Goal: Task Accomplishment & Management: Use online tool/utility

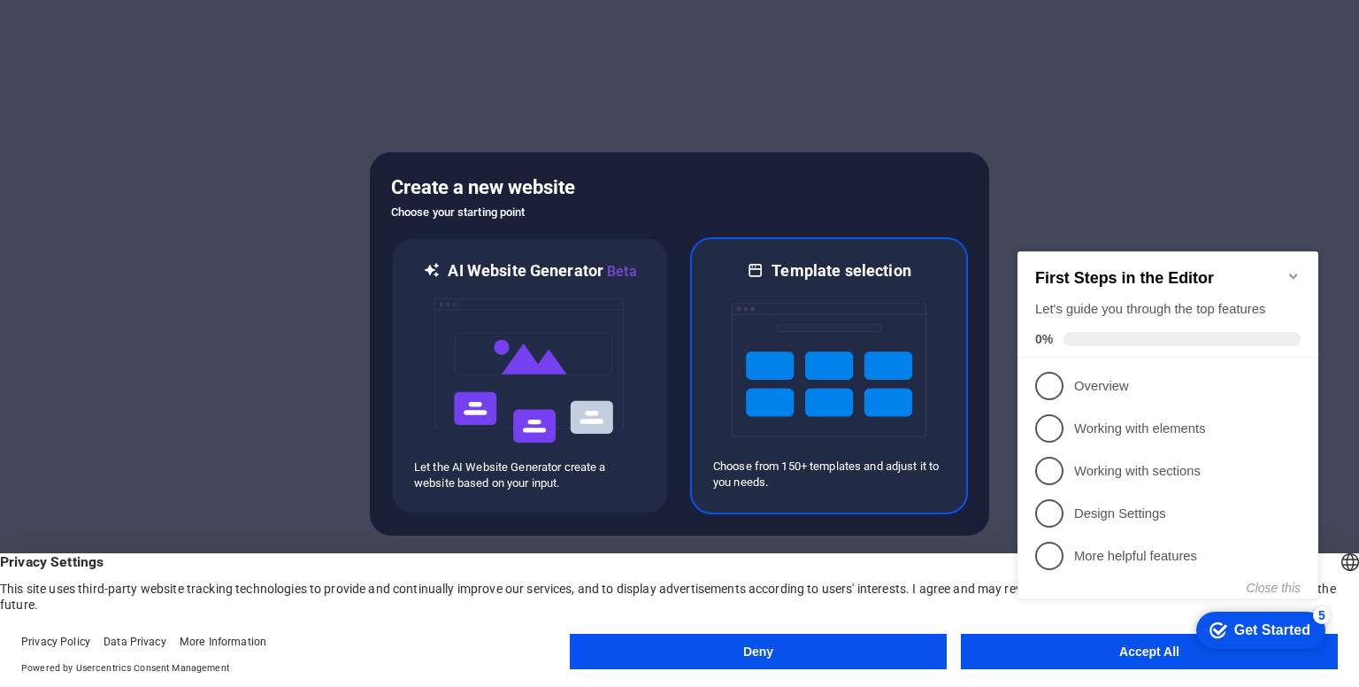
click at [877, 320] on img at bounding box center [829, 369] width 195 height 177
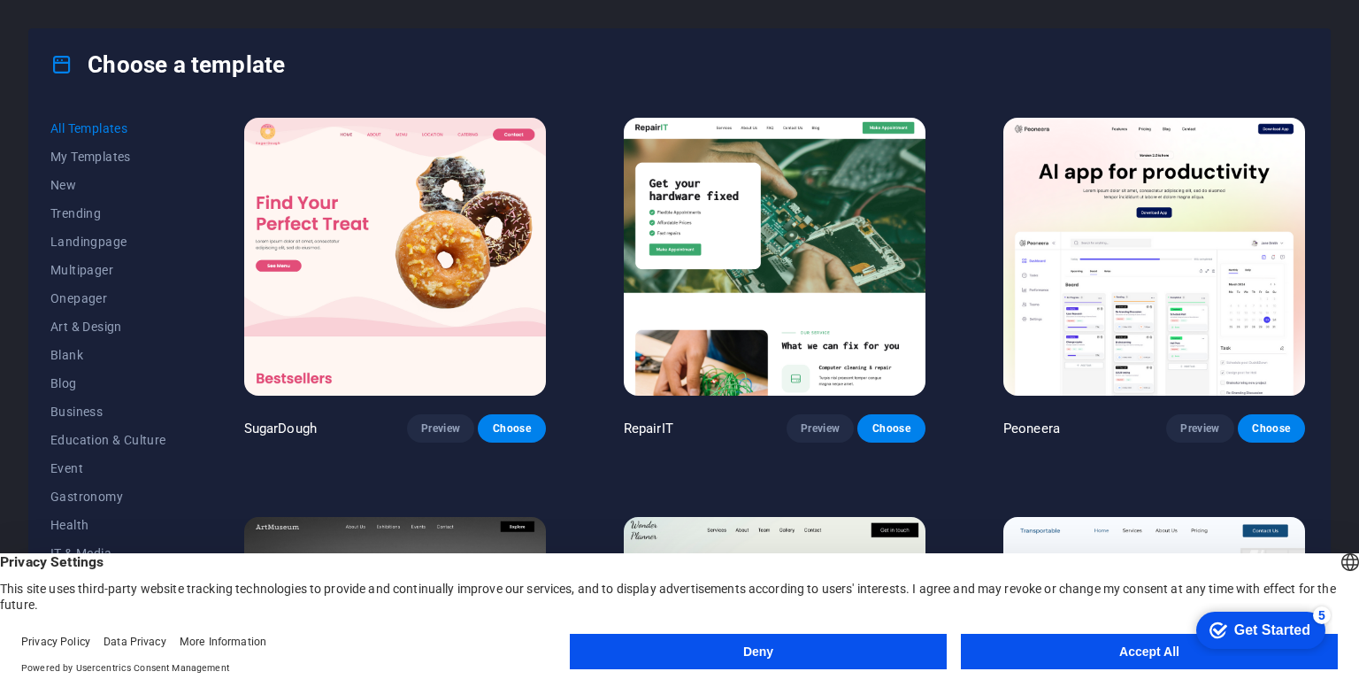
click at [1008, 644] on button "Accept All" at bounding box center [1149, 651] width 377 height 35
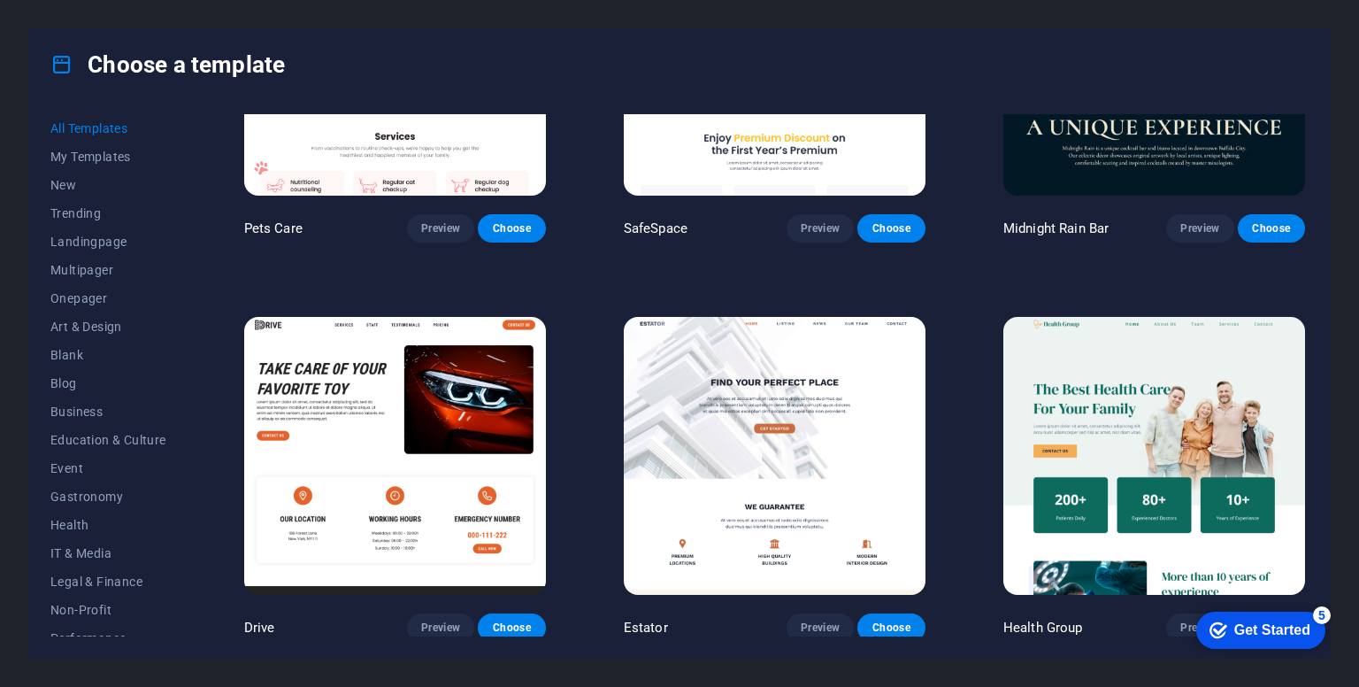
scroll to position [3186, 0]
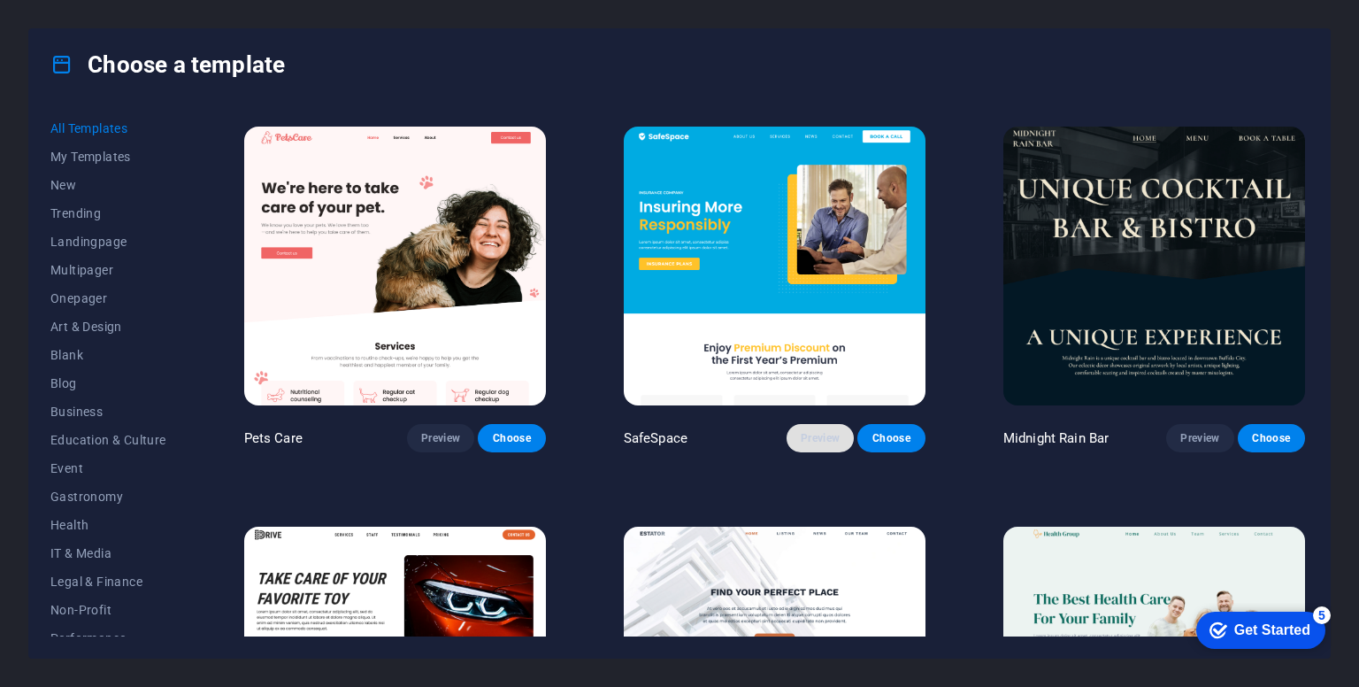
click at [829, 424] on button "Preview" at bounding box center [820, 438] width 67 height 28
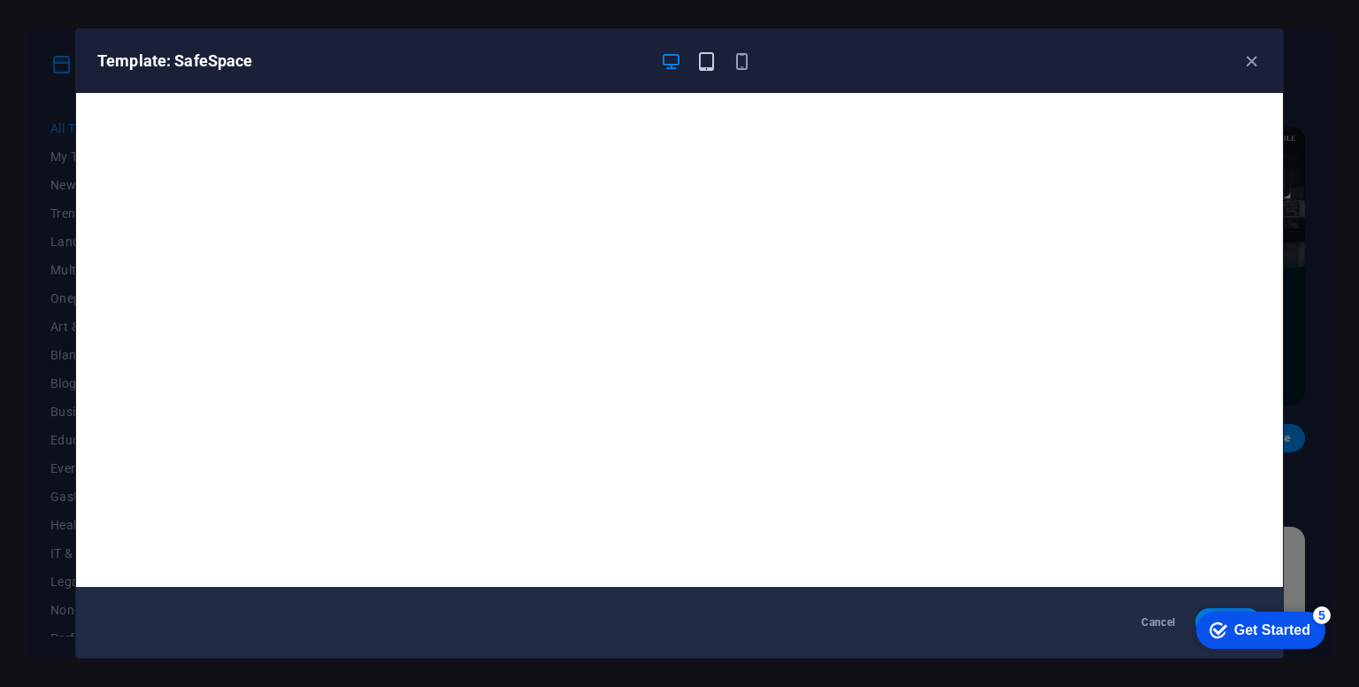
click at [715, 68] on icon "button" at bounding box center [706, 61] width 20 height 20
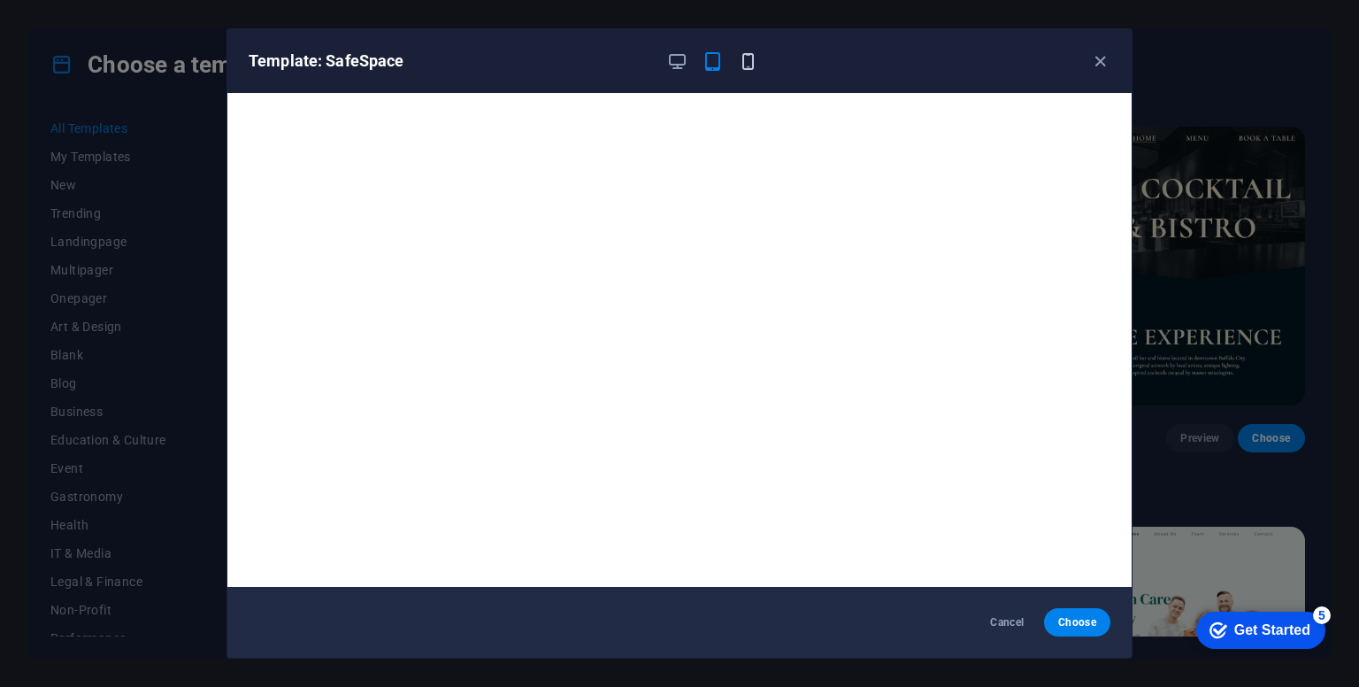
click at [752, 61] on icon "button" at bounding box center [748, 61] width 20 height 20
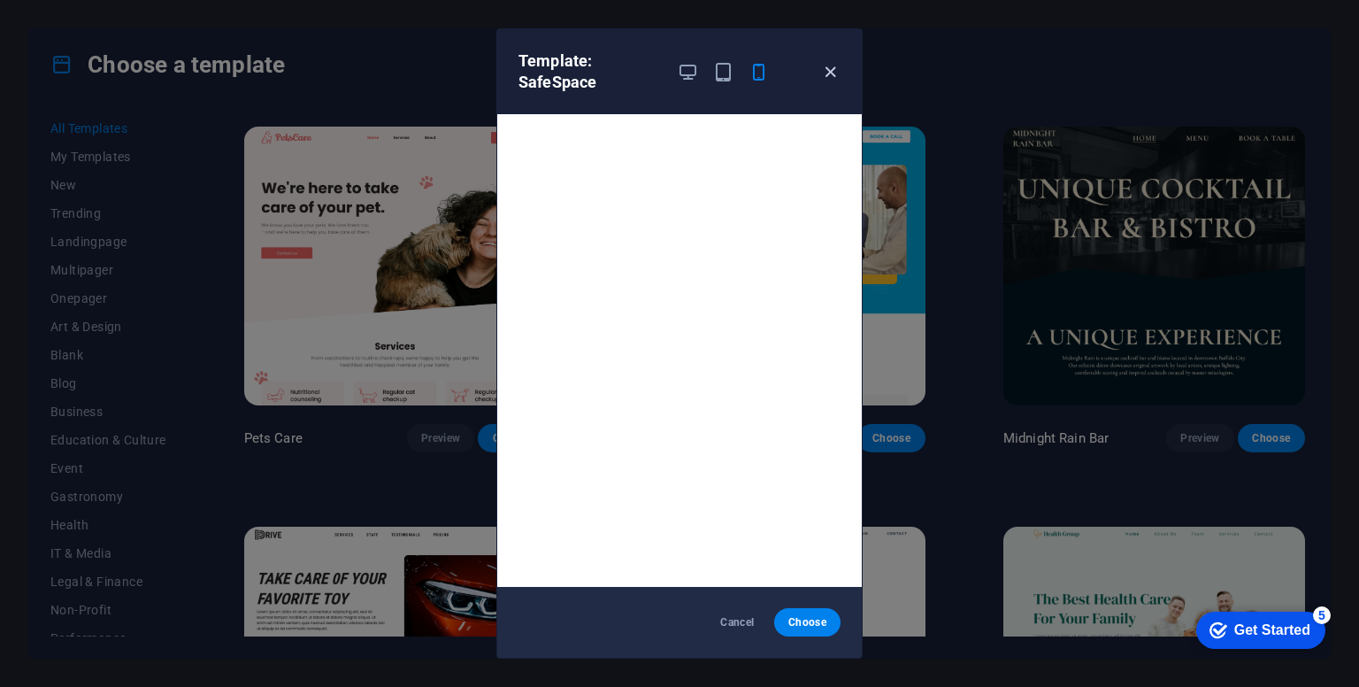
click at [833, 65] on icon "button" at bounding box center [830, 72] width 20 height 20
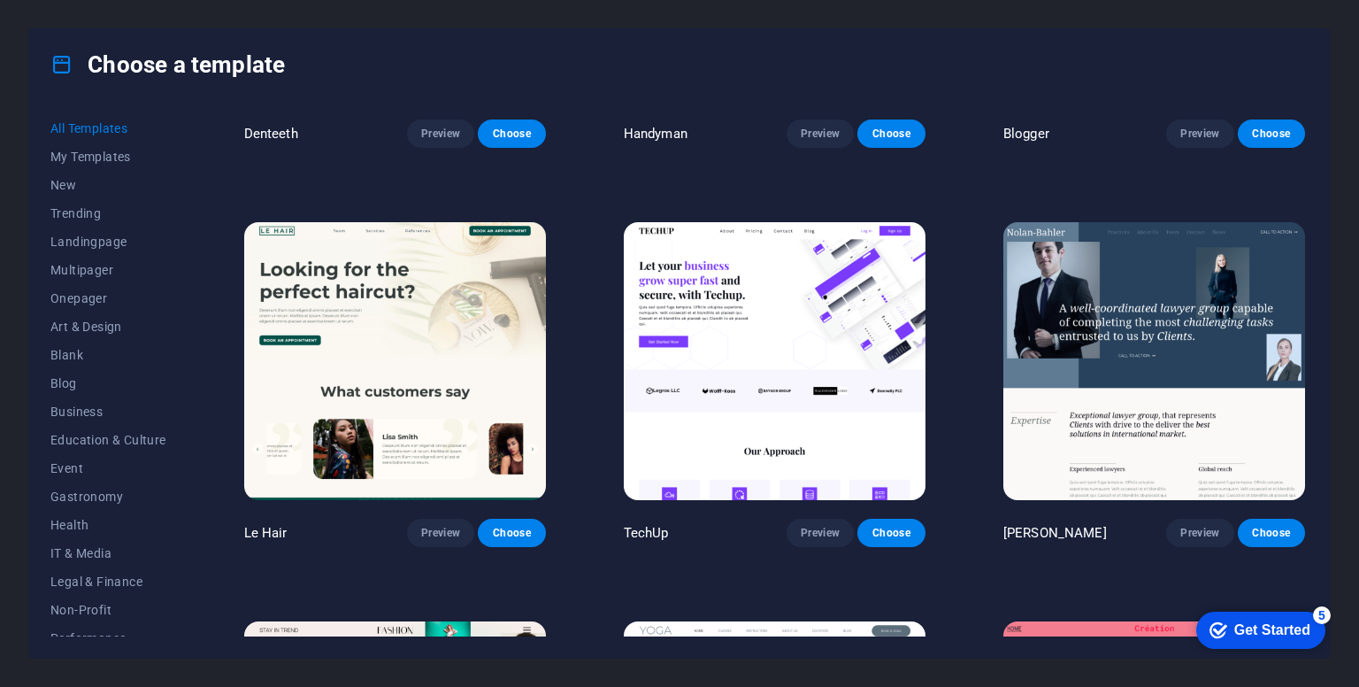
scroll to position [5132, 0]
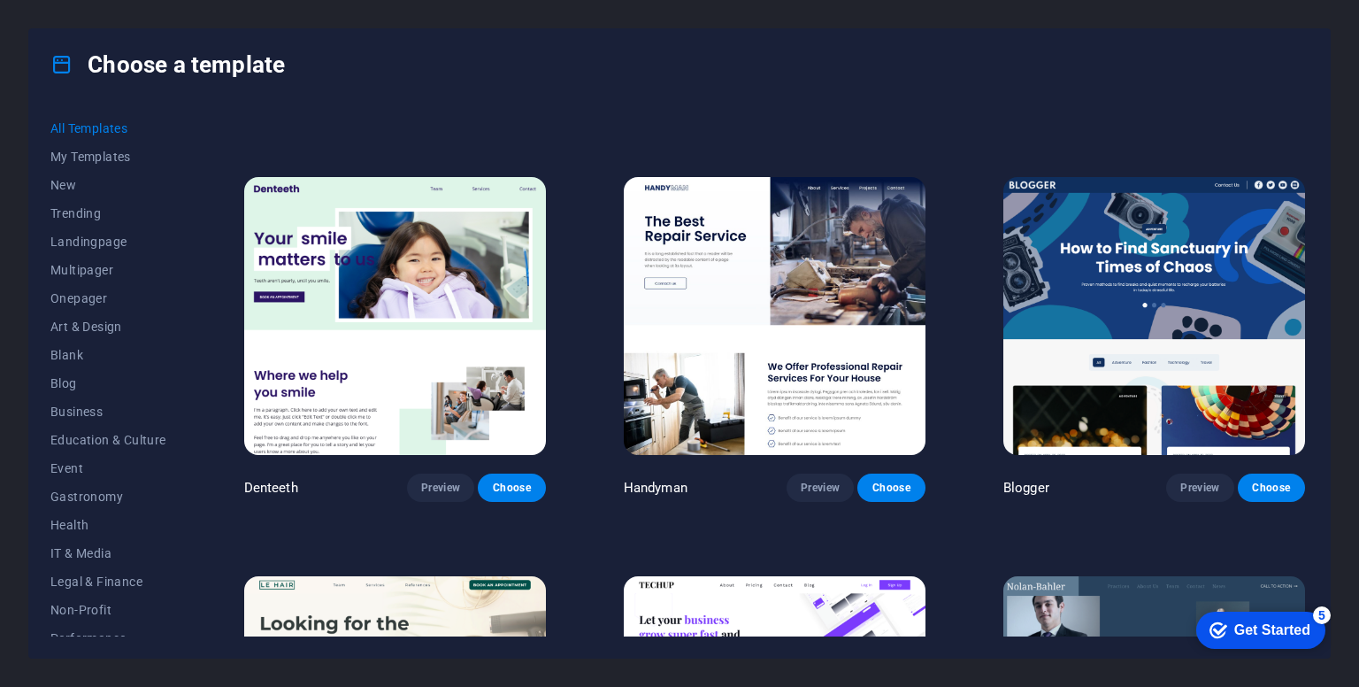
click at [1083, 253] on img at bounding box center [1154, 316] width 302 height 278
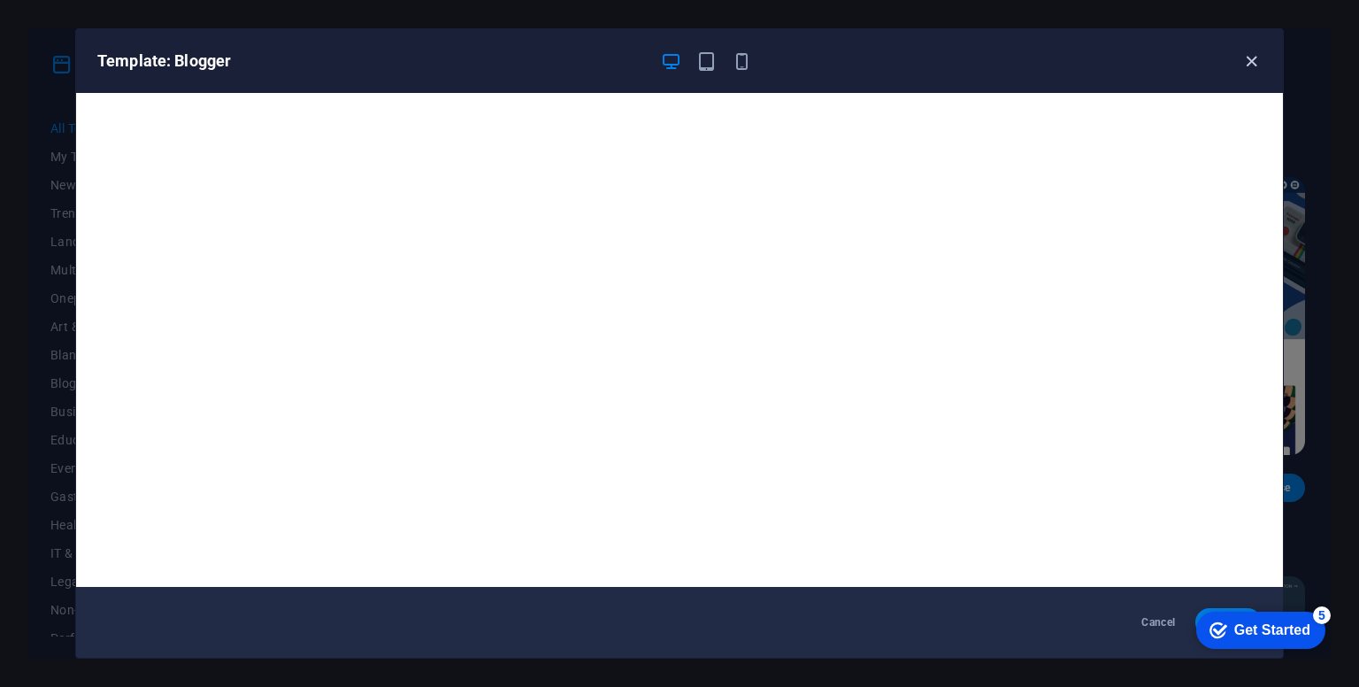
click at [1250, 62] on icon "button" at bounding box center [1251, 61] width 20 height 20
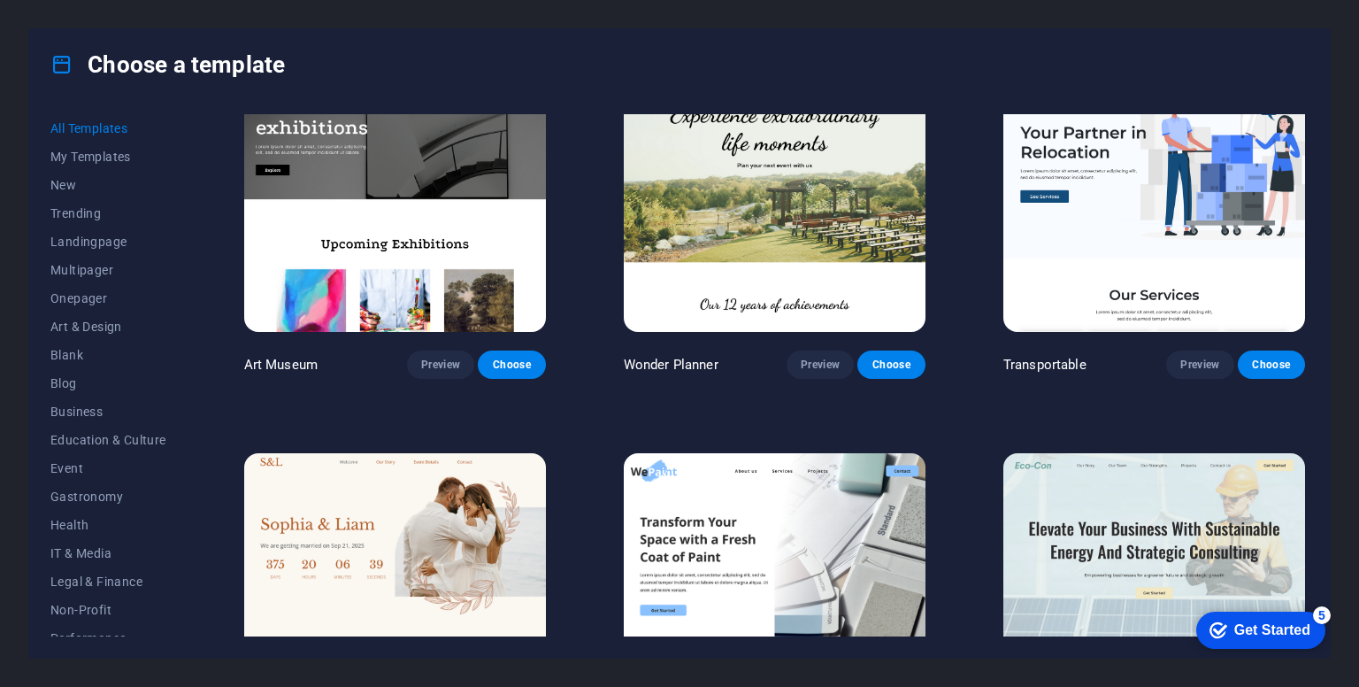
scroll to position [531, 0]
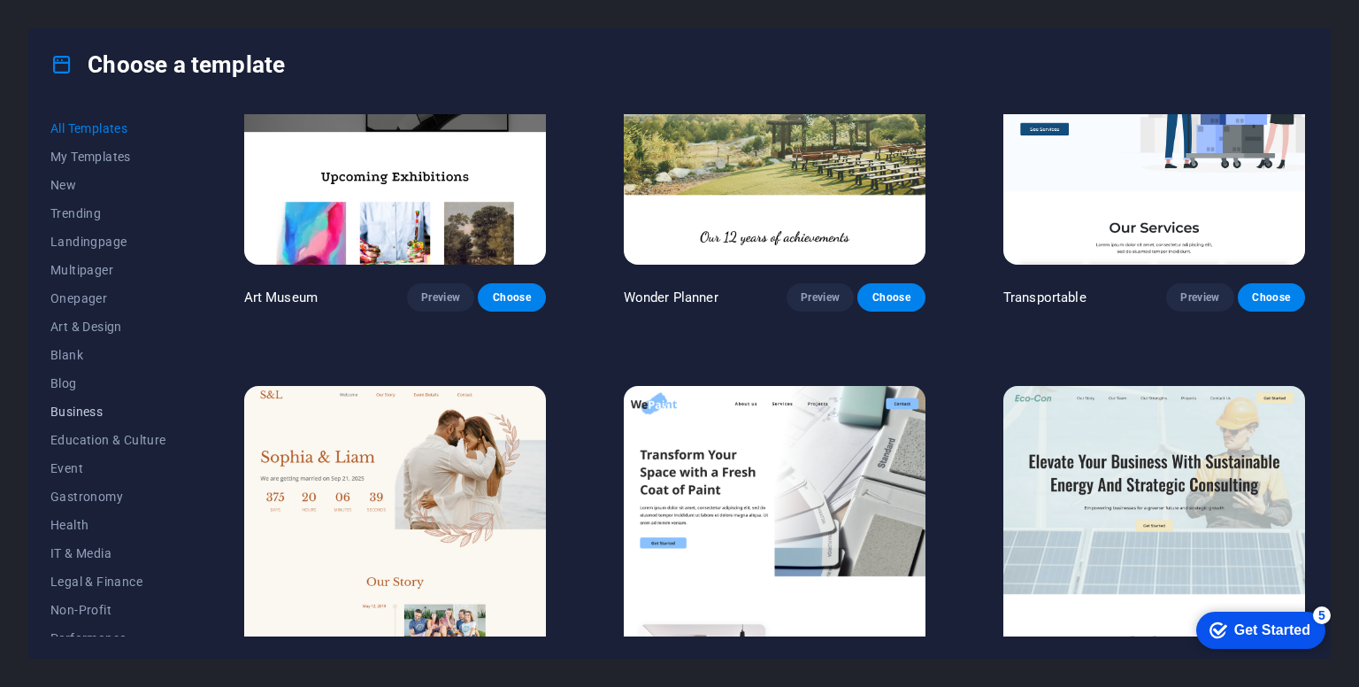
click at [85, 400] on button "Business" at bounding box center [108, 411] width 116 height 28
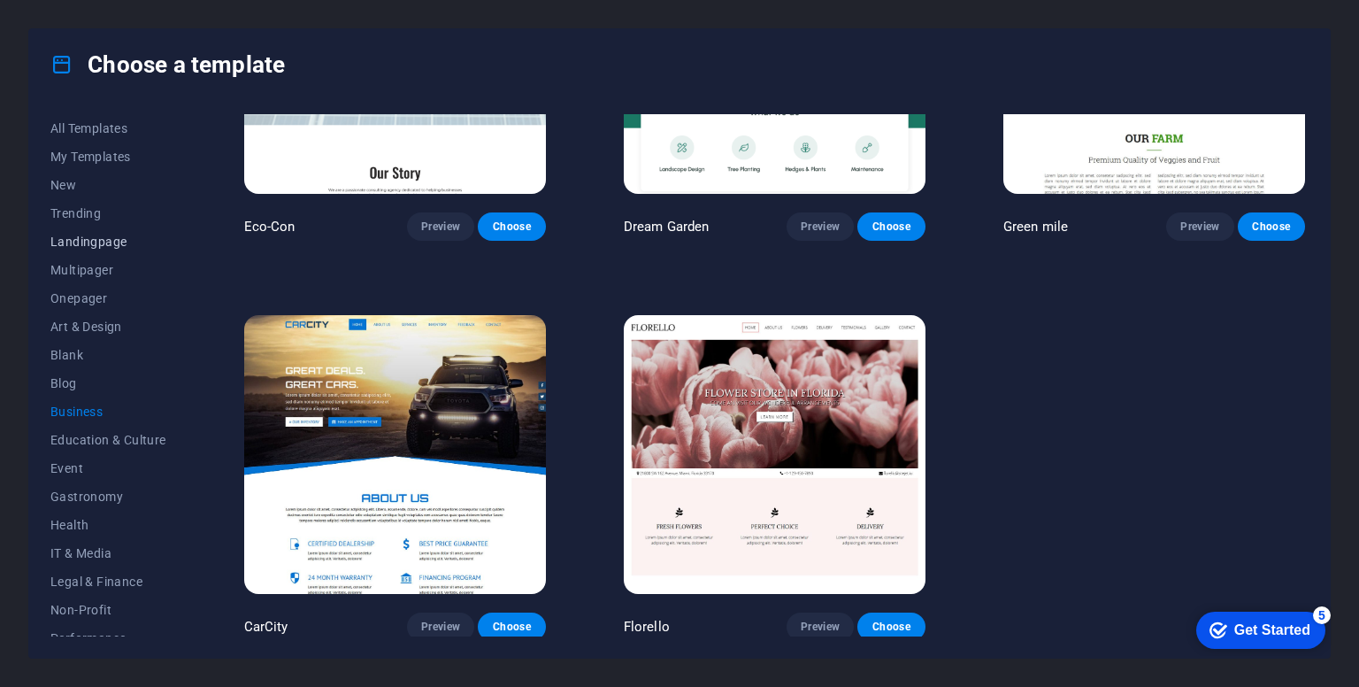
scroll to position [177, 0]
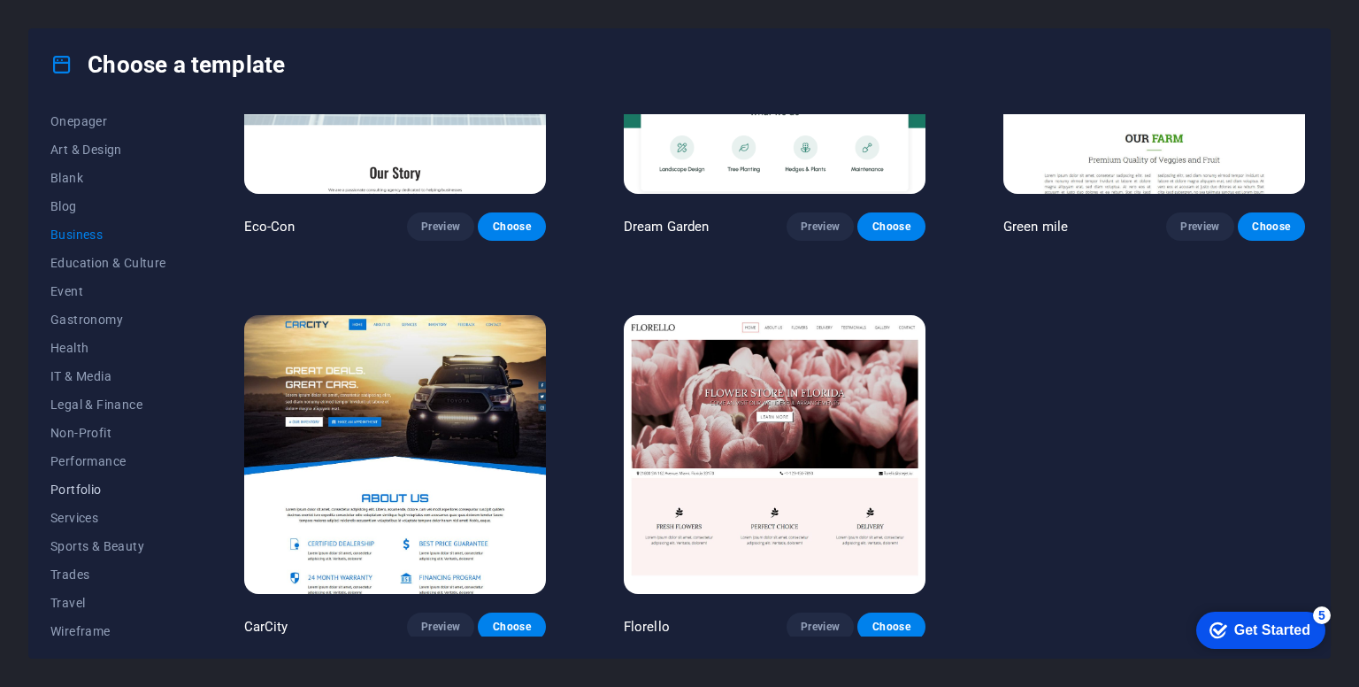
click at [77, 486] on span "Portfolio" at bounding box center [108, 489] width 116 height 14
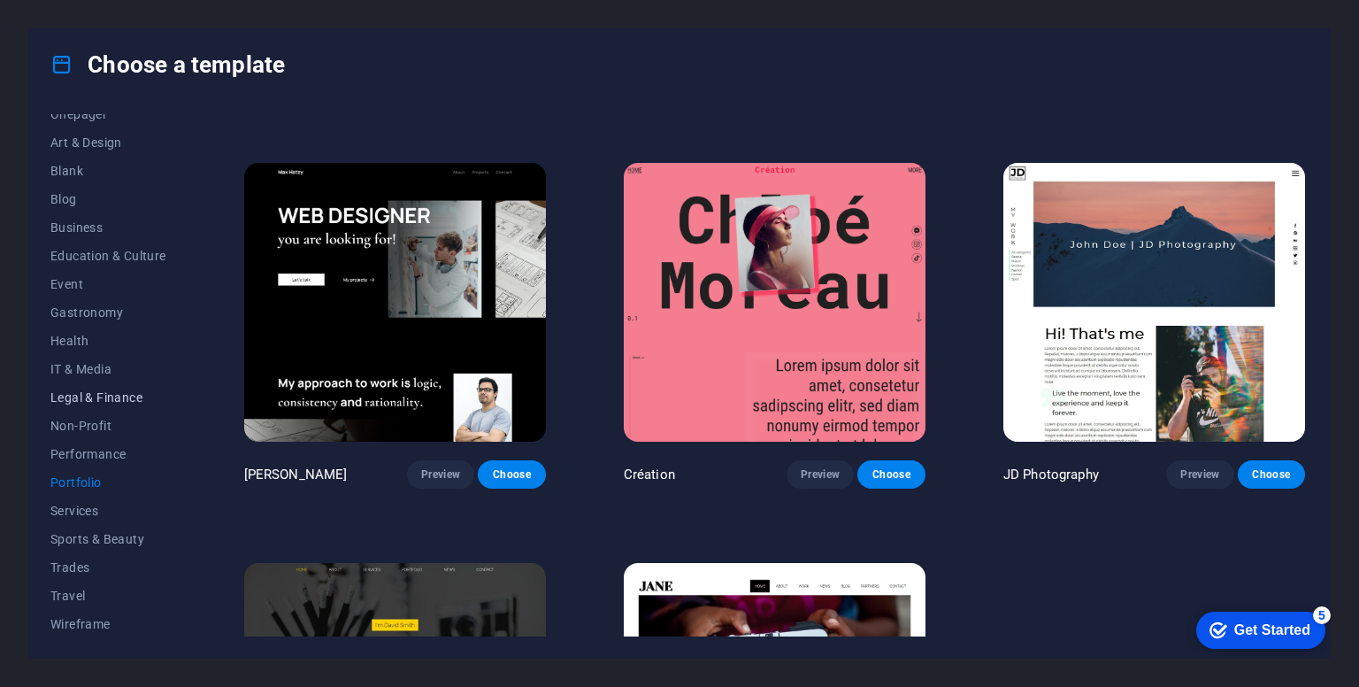
scroll to position [185, 0]
click at [75, 507] on span "Services" at bounding box center [108, 510] width 116 height 14
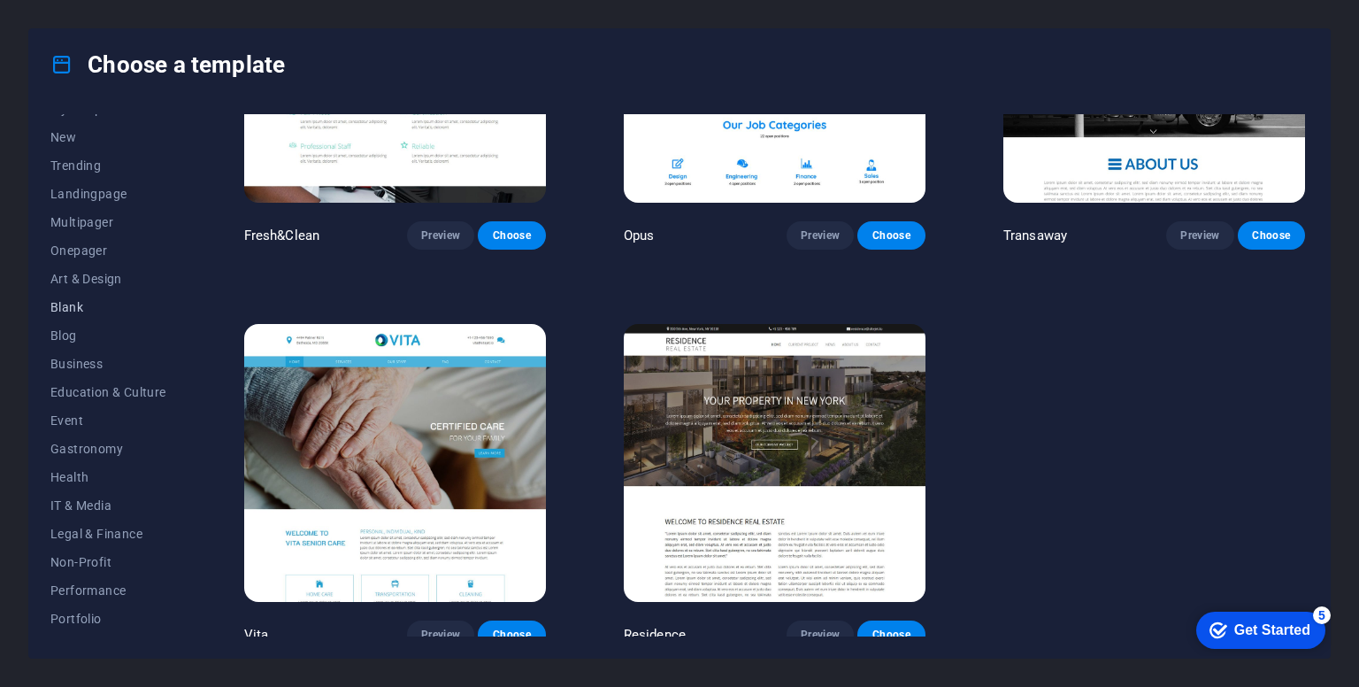
scroll to position [0, 0]
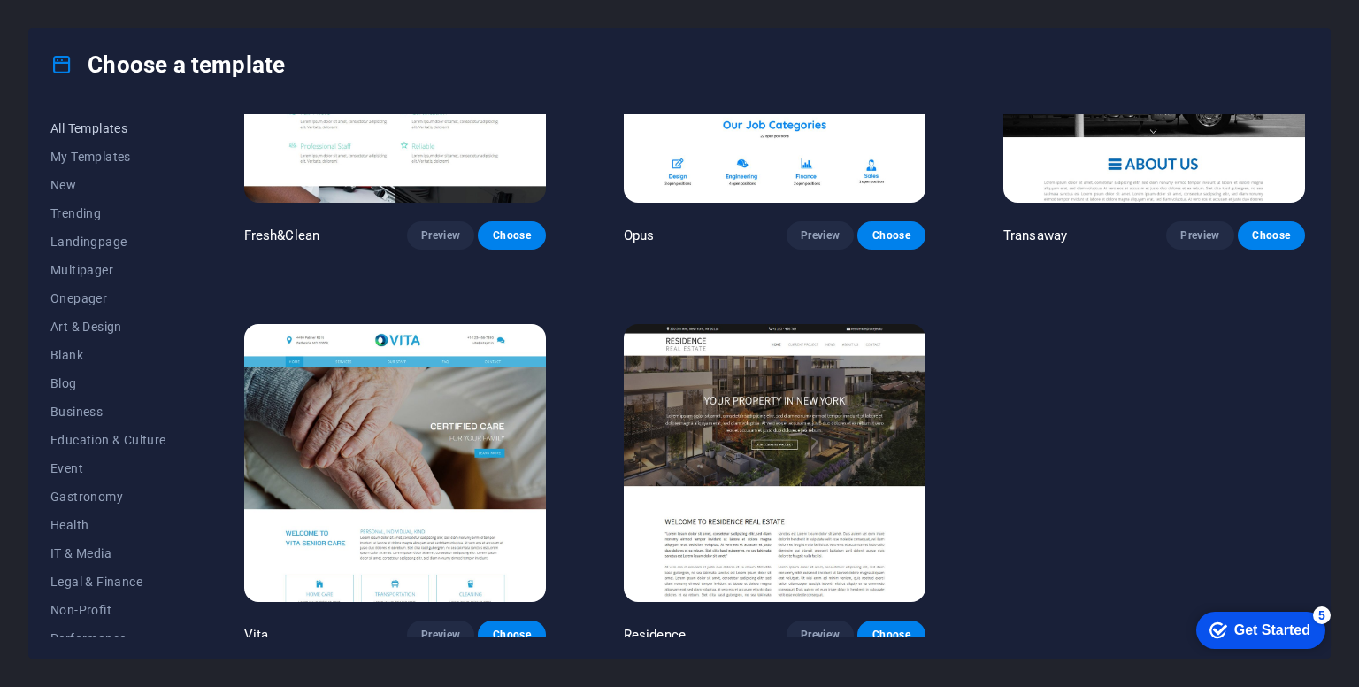
click at [101, 125] on span "All Templates" at bounding box center [108, 128] width 116 height 14
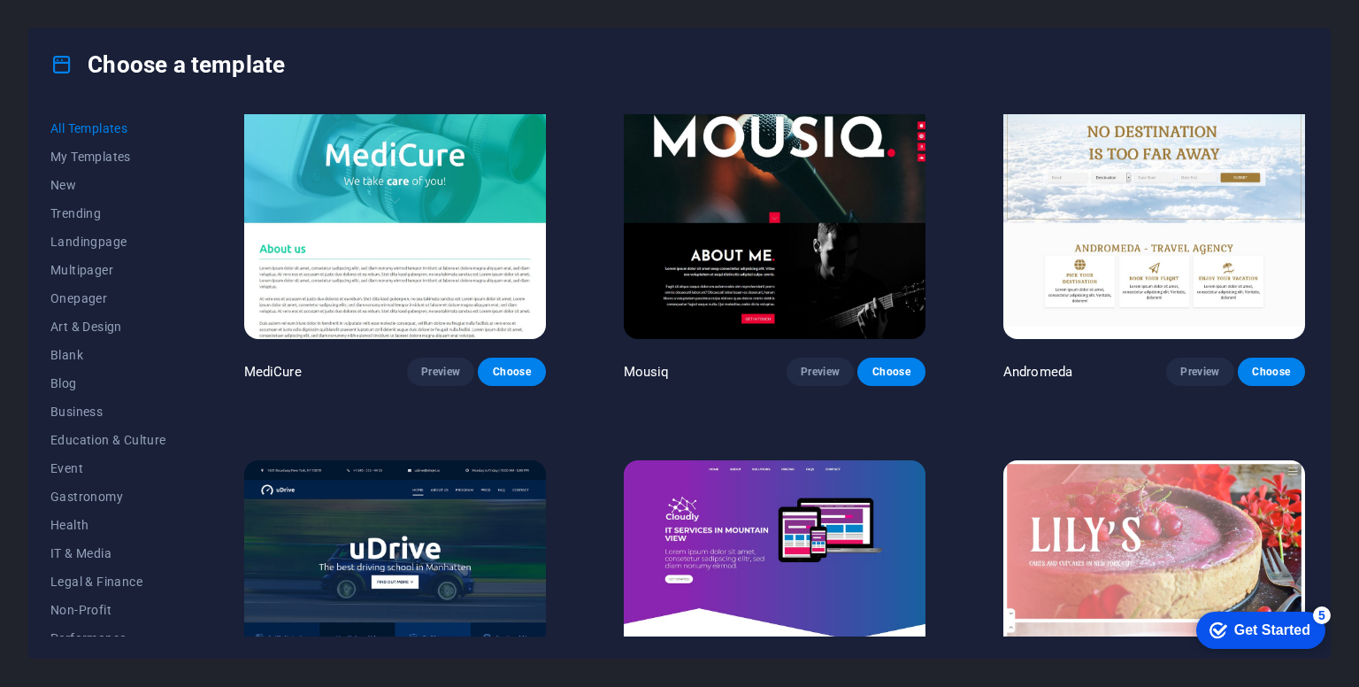
scroll to position [13367, 0]
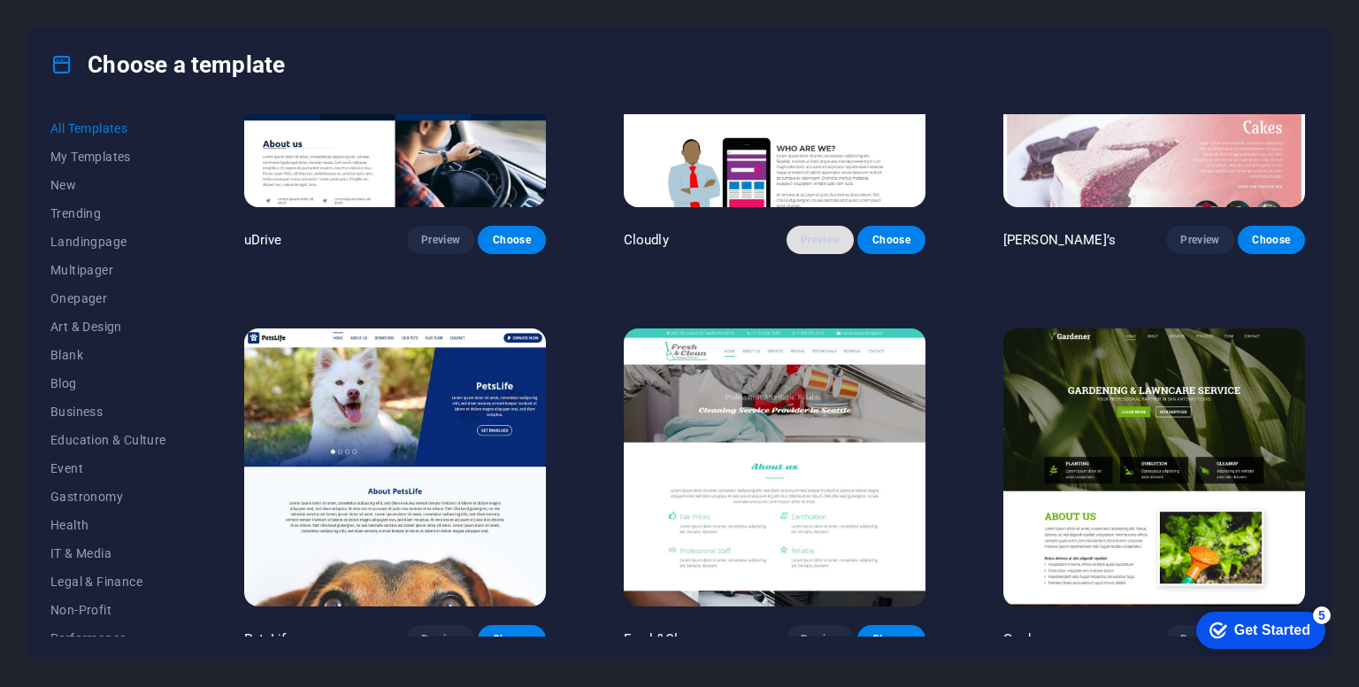
click at [814, 233] on span "Preview" at bounding box center [820, 240] width 39 height 14
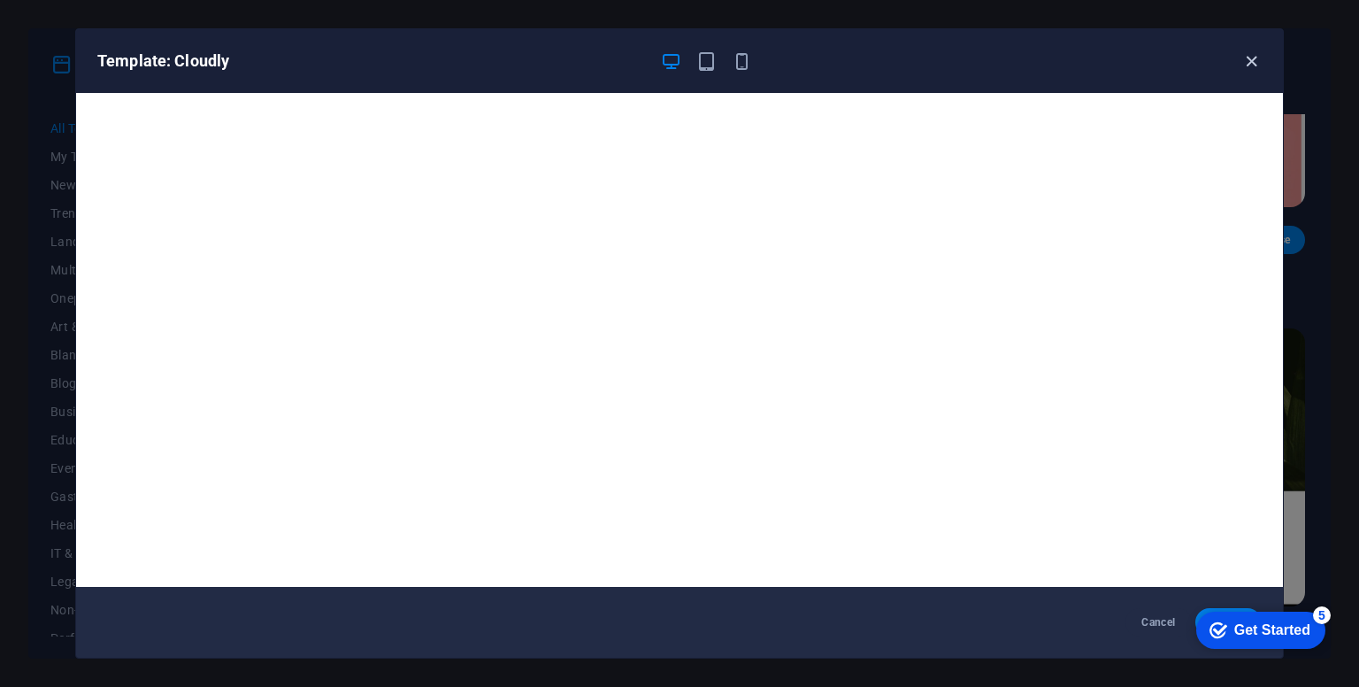
click at [1254, 63] on icon "button" at bounding box center [1251, 61] width 20 height 20
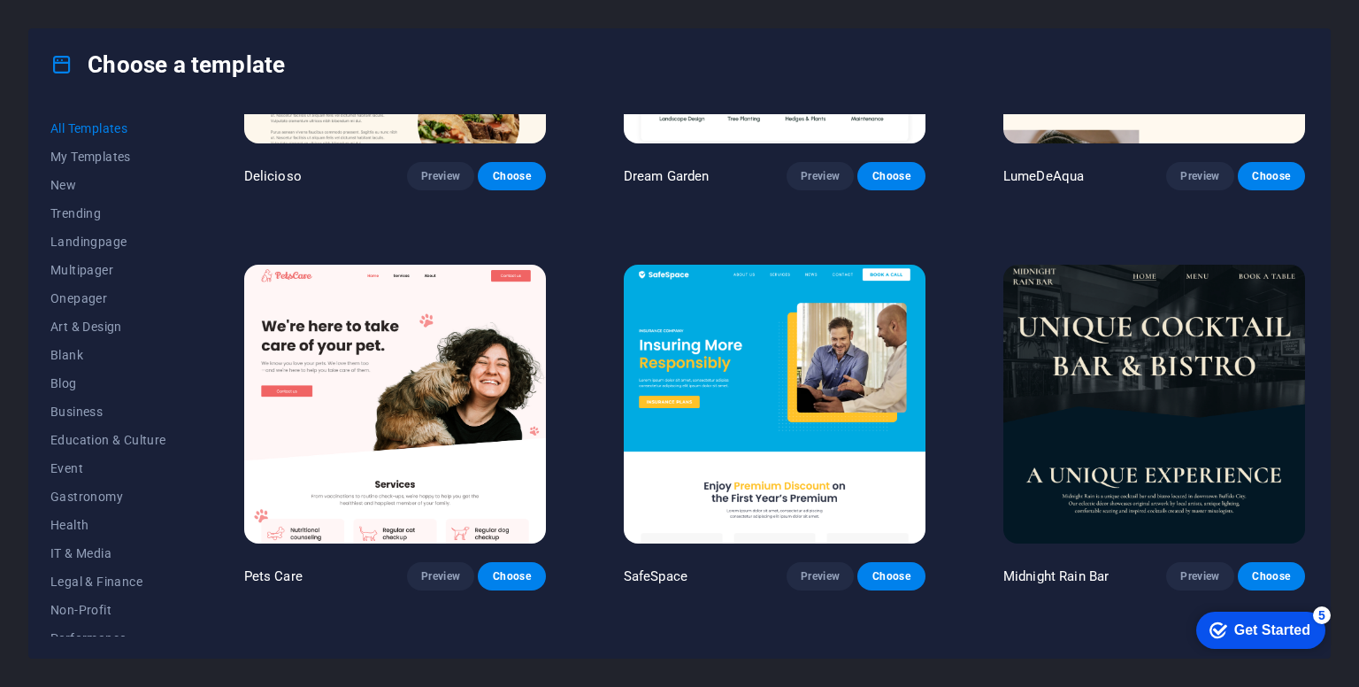
scroll to position [3186, 0]
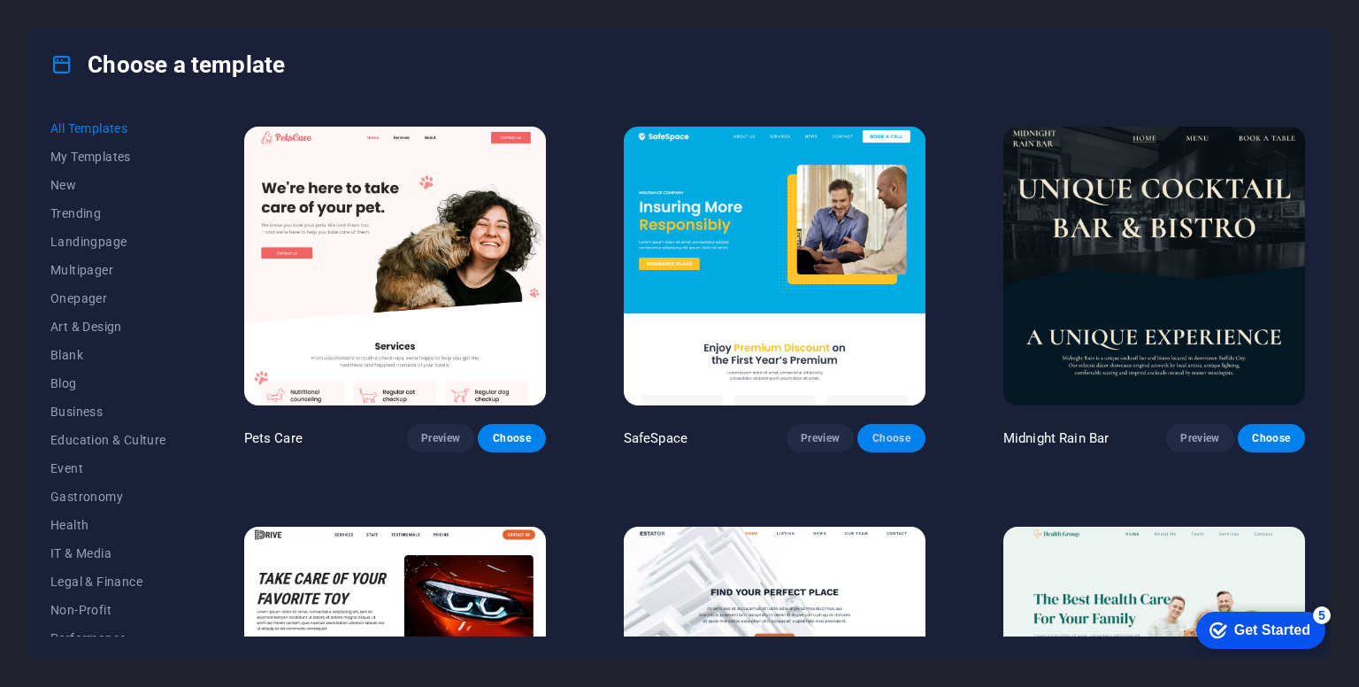
click at [885, 431] on span "Choose" at bounding box center [891, 438] width 39 height 14
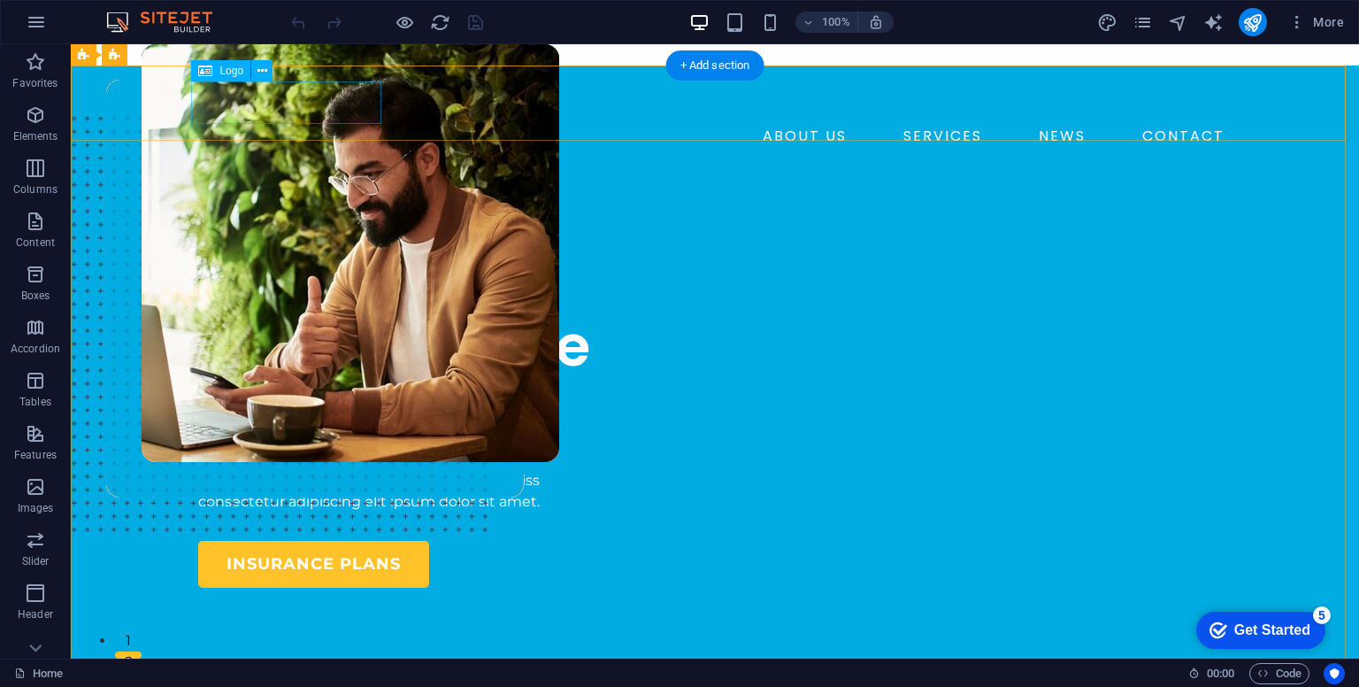
click at [265, 107] on div at bounding box center [715, 101] width 1034 height 42
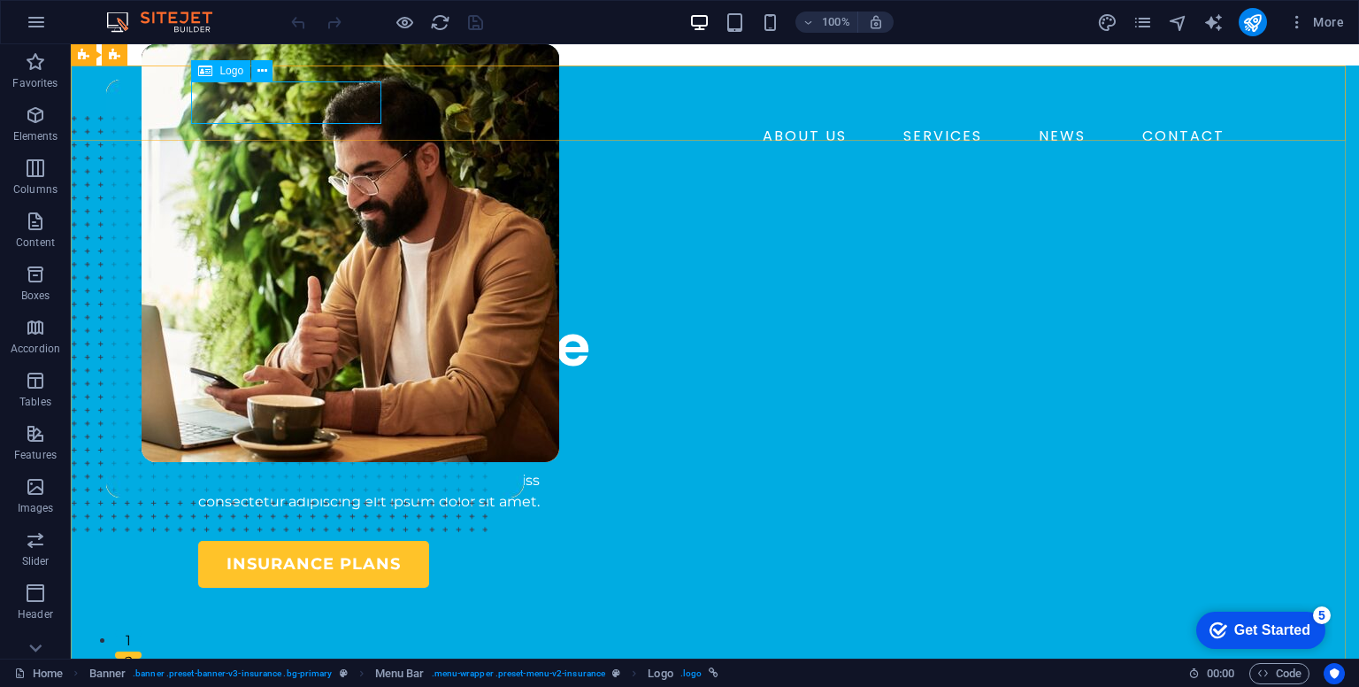
click at [216, 71] on div "Logo" at bounding box center [220, 70] width 59 height 21
click at [262, 72] on icon at bounding box center [262, 71] width 10 height 19
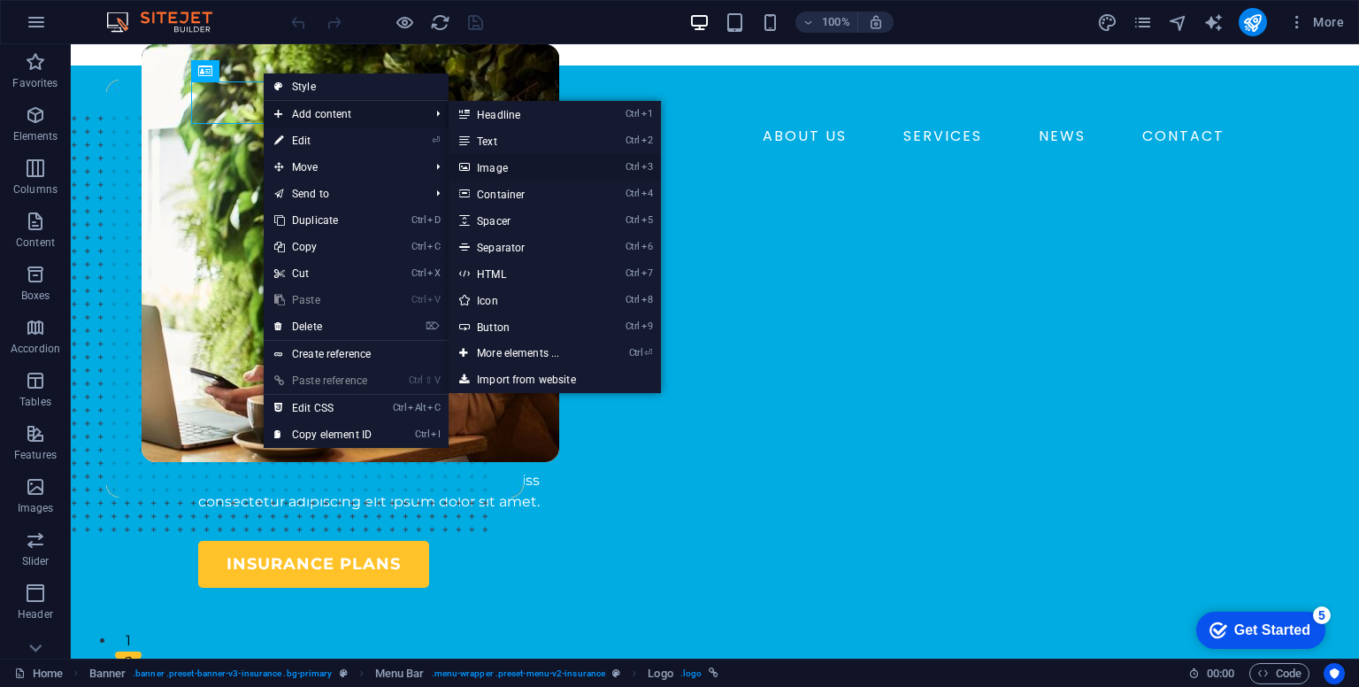
click at [486, 170] on link "Ctrl 3 Image" at bounding box center [522, 167] width 146 height 27
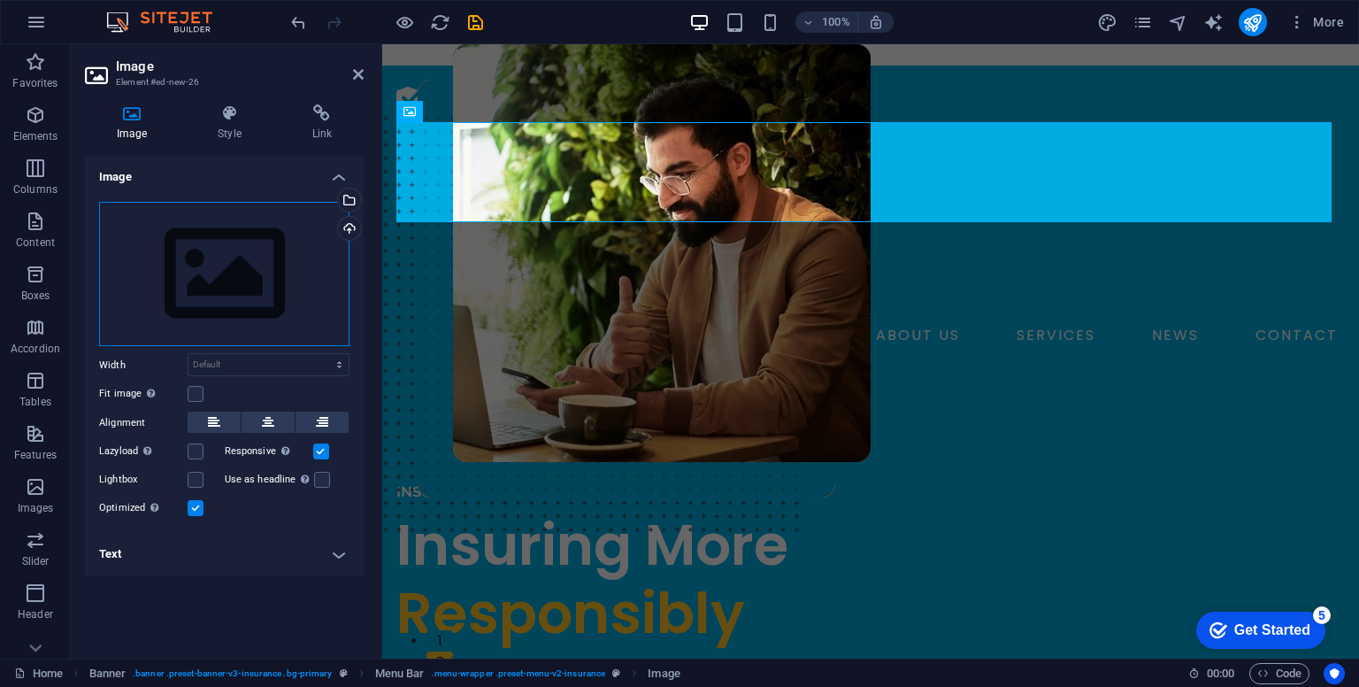
click at [232, 296] on div "Drag files here, click to choose files or select files from Files or our free s…" at bounding box center [224, 274] width 250 height 145
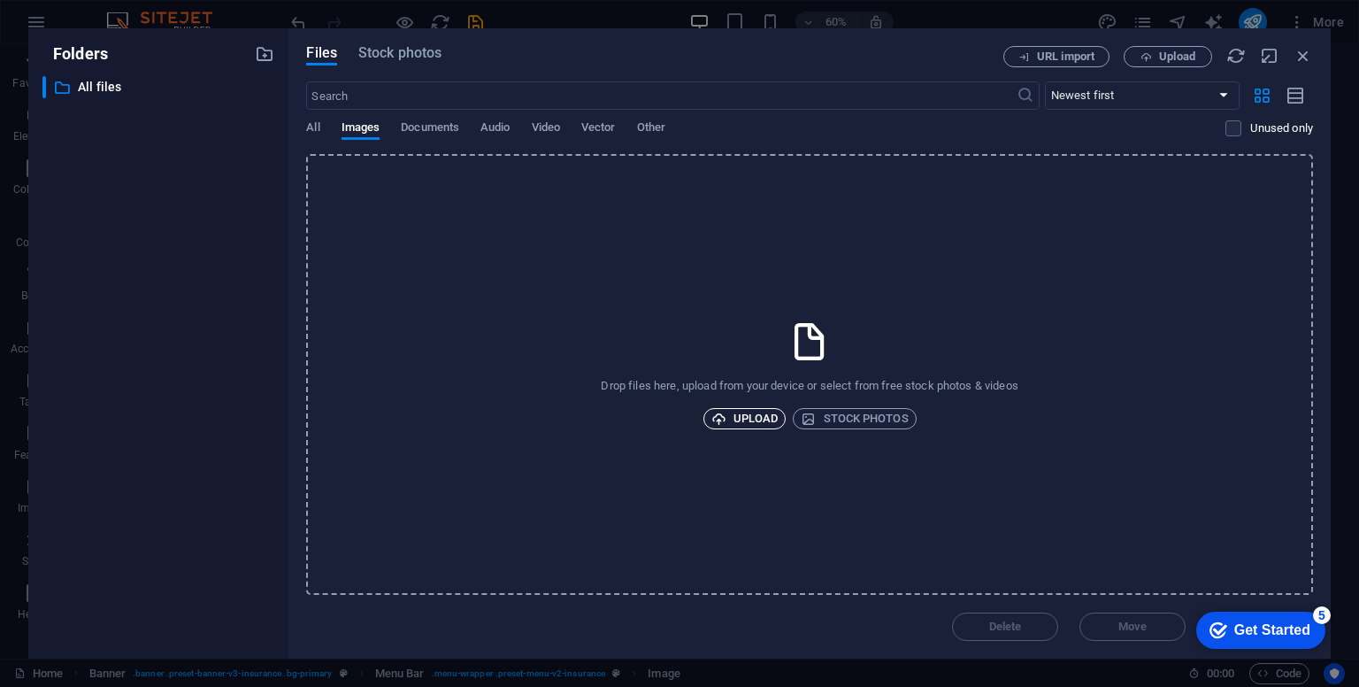
click at [727, 419] on span "Upload" at bounding box center [744, 418] width 67 height 21
click at [1303, 56] on icon "button" at bounding box center [1303, 55] width 19 height 19
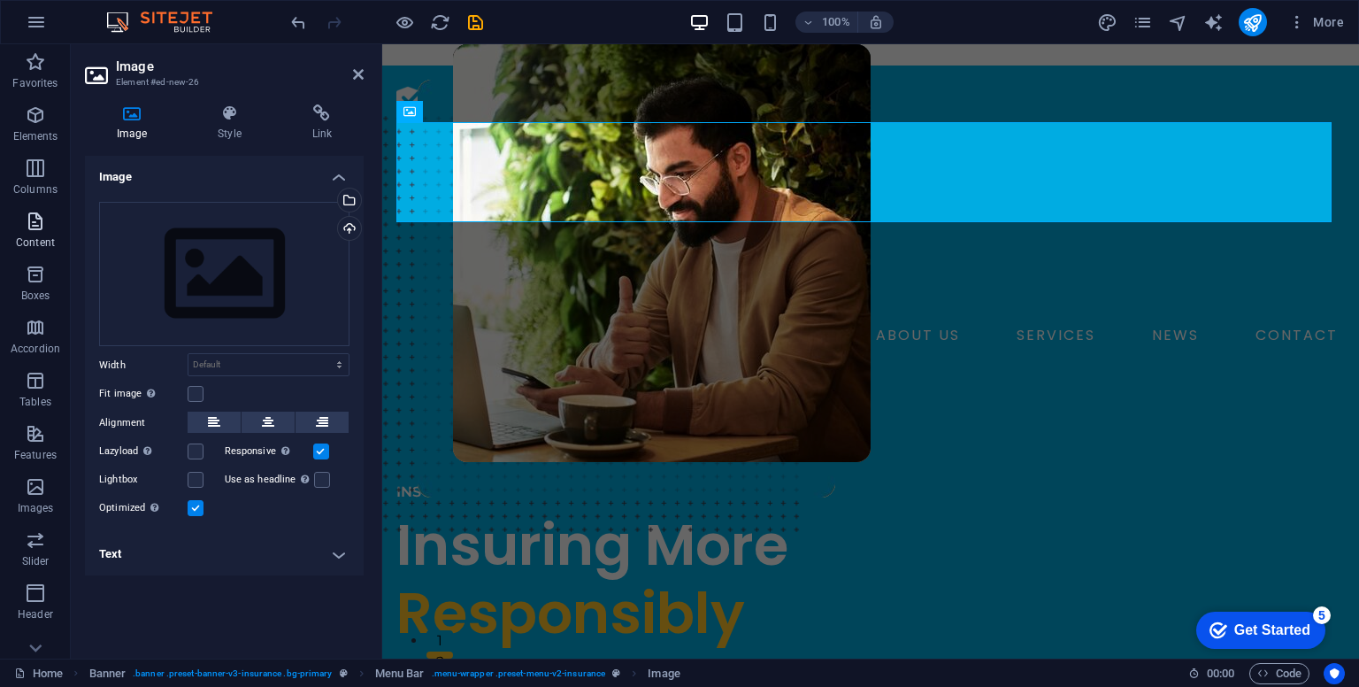
click at [38, 221] on icon "button" at bounding box center [35, 221] width 21 height 21
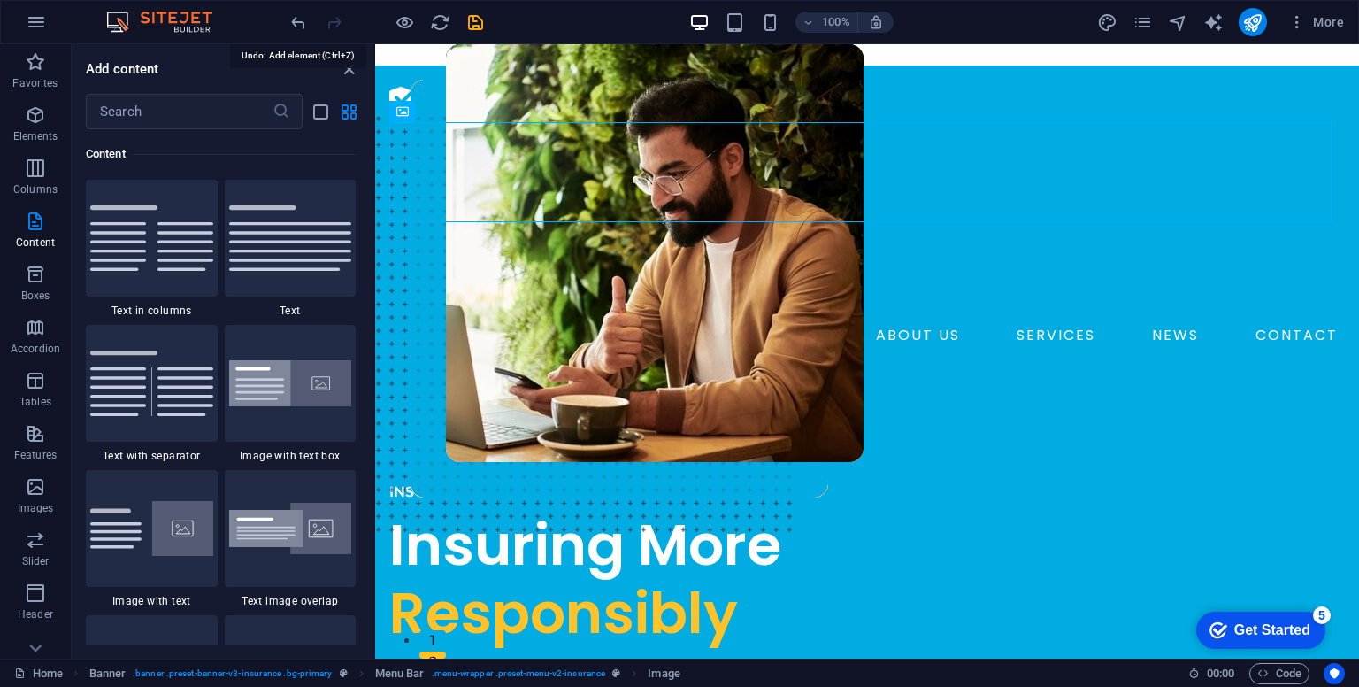
click at [296, 19] on icon "undo" at bounding box center [298, 22] width 20 height 20
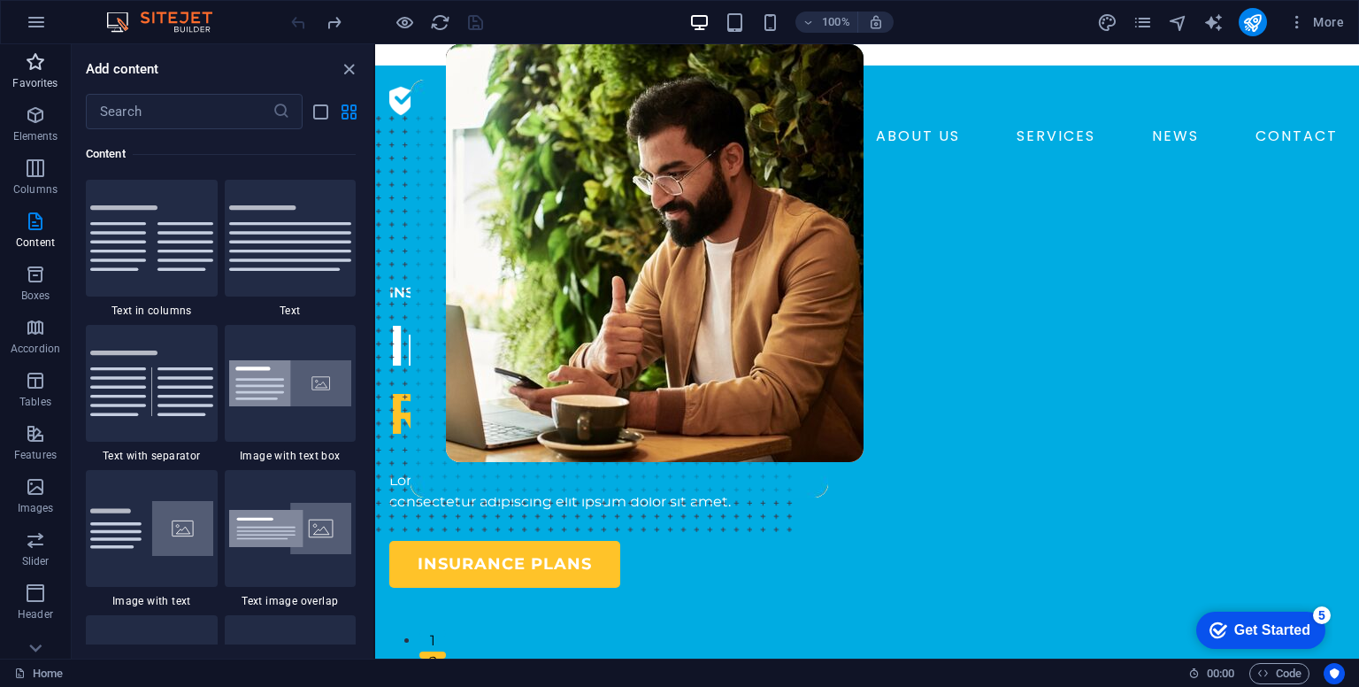
click at [26, 67] on icon "button" at bounding box center [35, 61] width 21 height 21
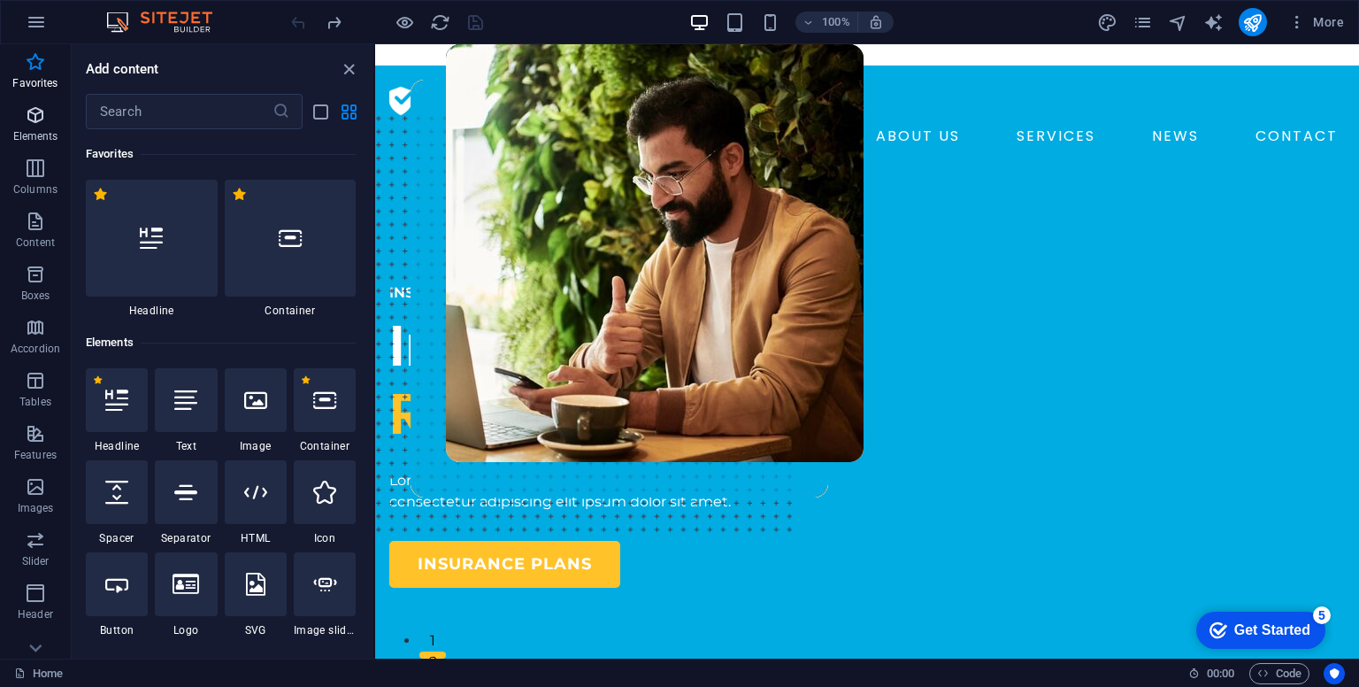
click at [35, 117] on icon "button" at bounding box center [35, 114] width 21 height 21
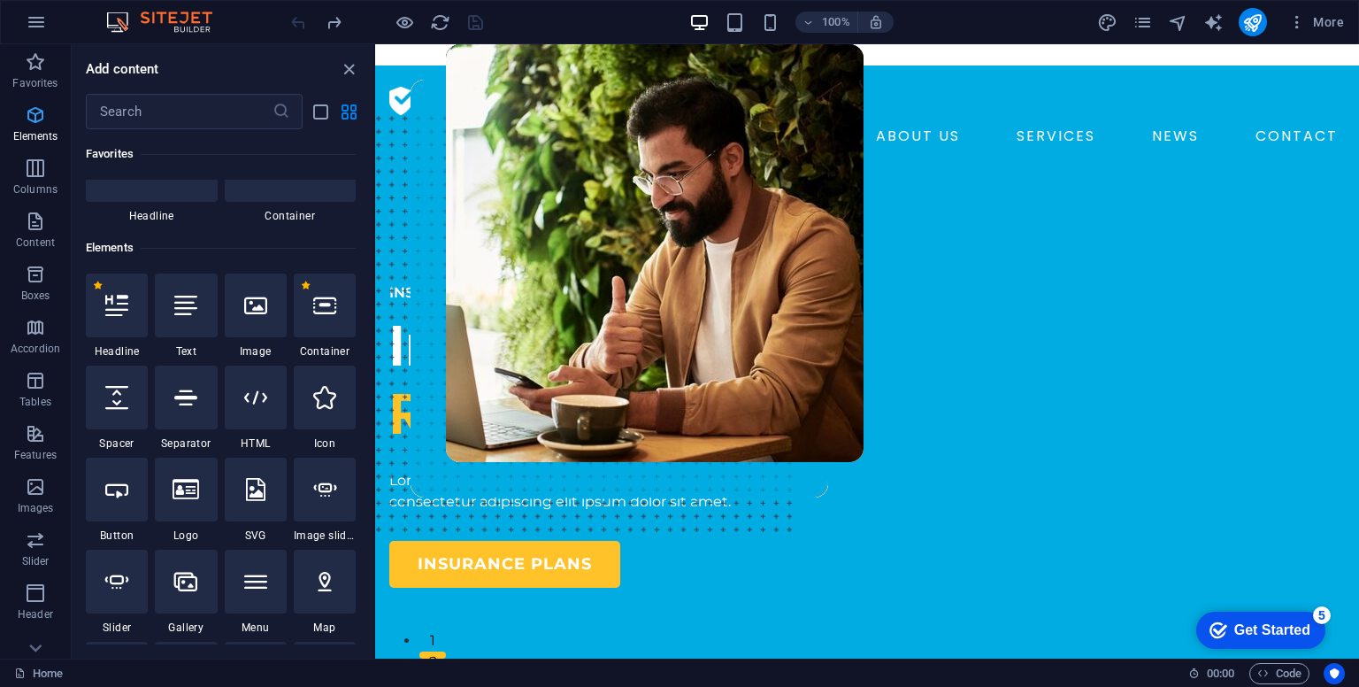
scroll to position [188, 0]
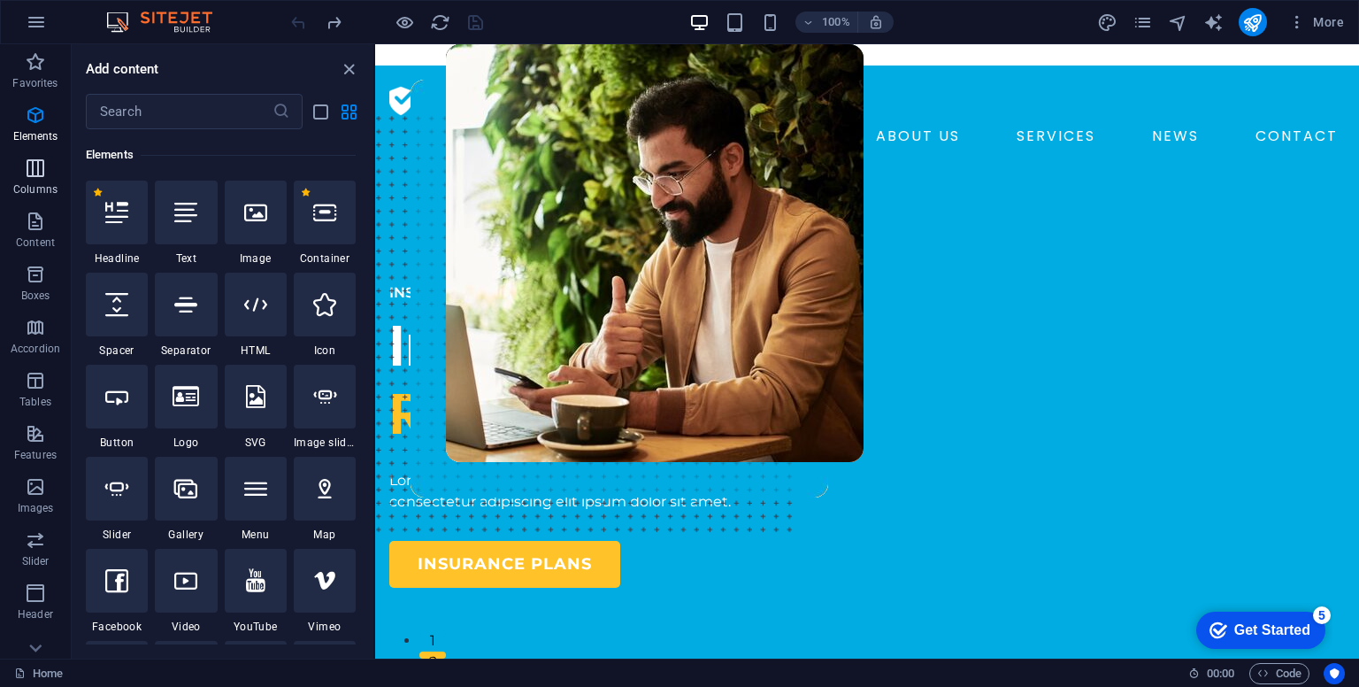
click at [37, 188] on p "Columns" at bounding box center [35, 189] width 44 height 14
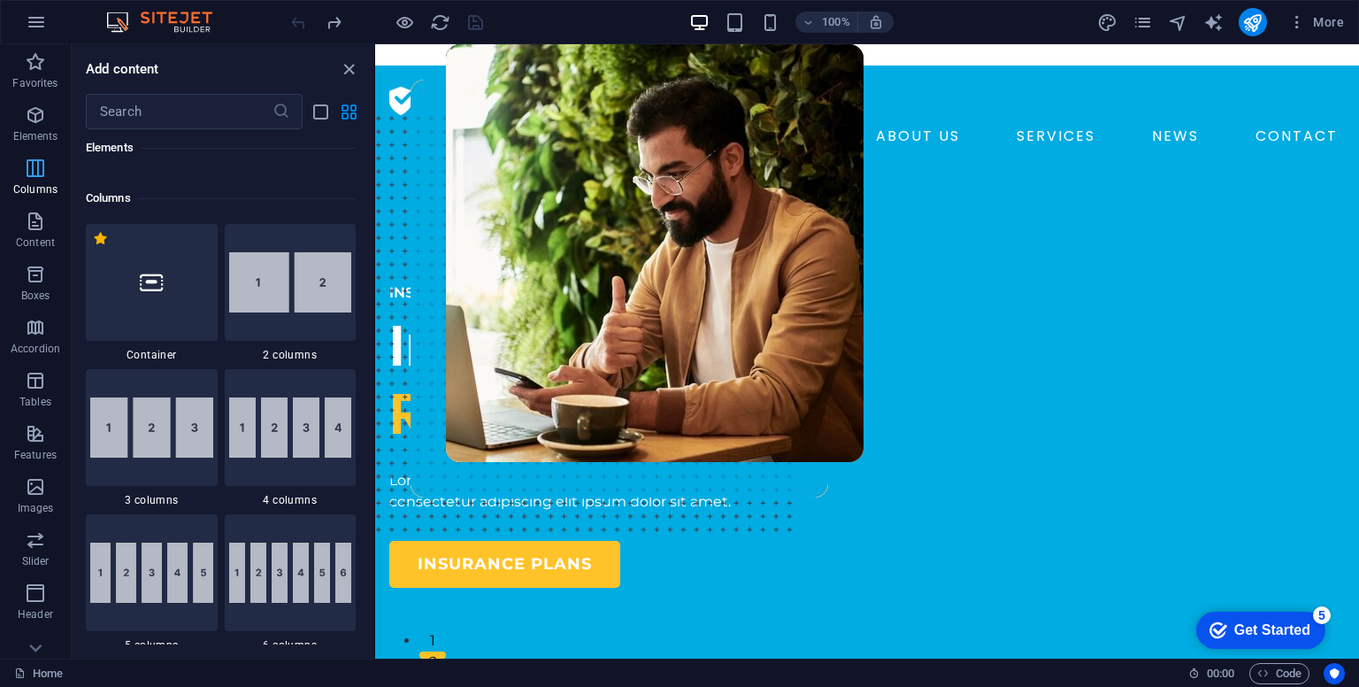
scroll to position [875, 0]
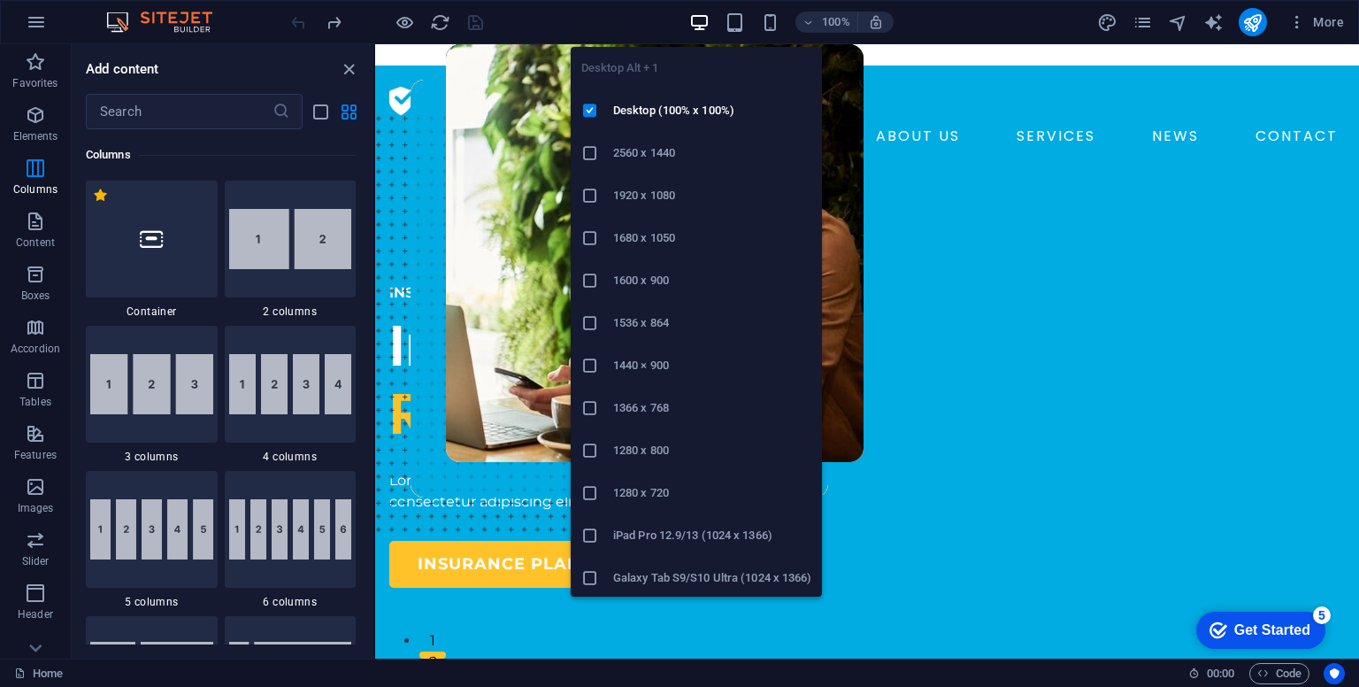
click at [696, 19] on icon "button" at bounding box center [699, 22] width 20 height 20
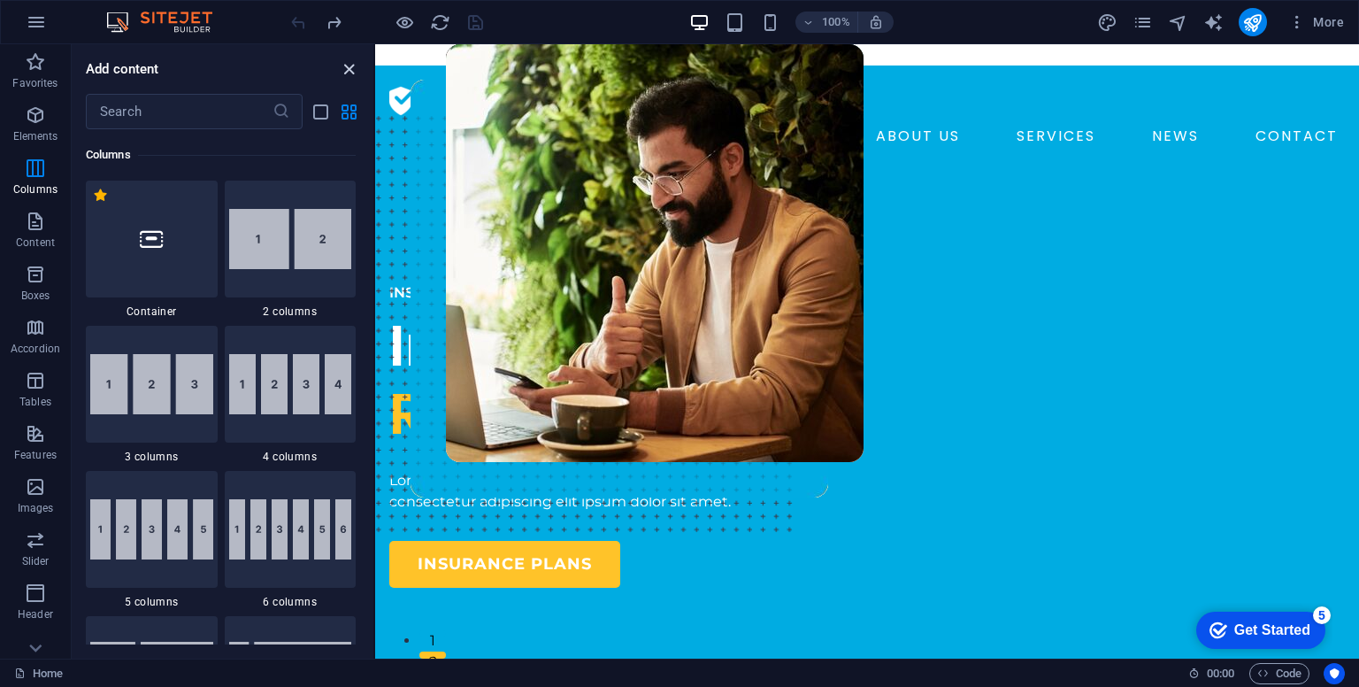
click at [340, 64] on icon "close panel" at bounding box center [349, 69] width 20 height 20
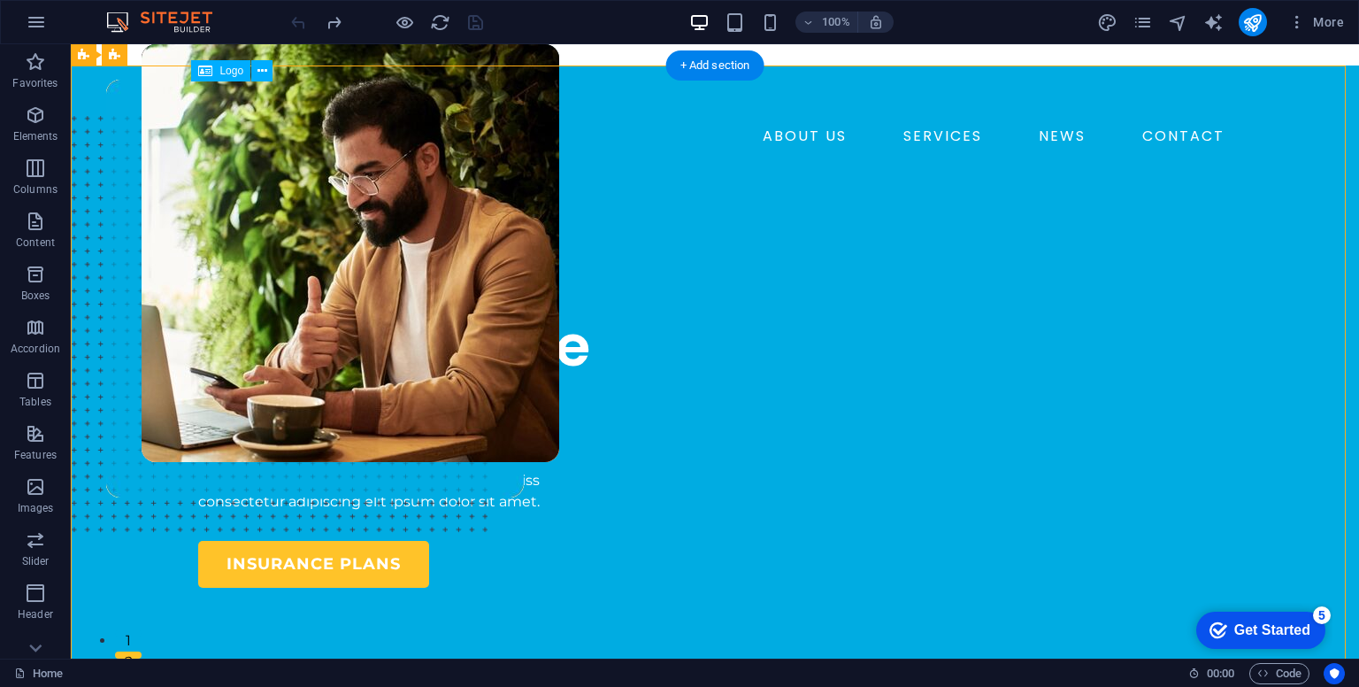
click at [322, 111] on div at bounding box center [715, 101] width 1034 height 42
click at [220, 76] on span "Logo" at bounding box center [231, 70] width 24 height 11
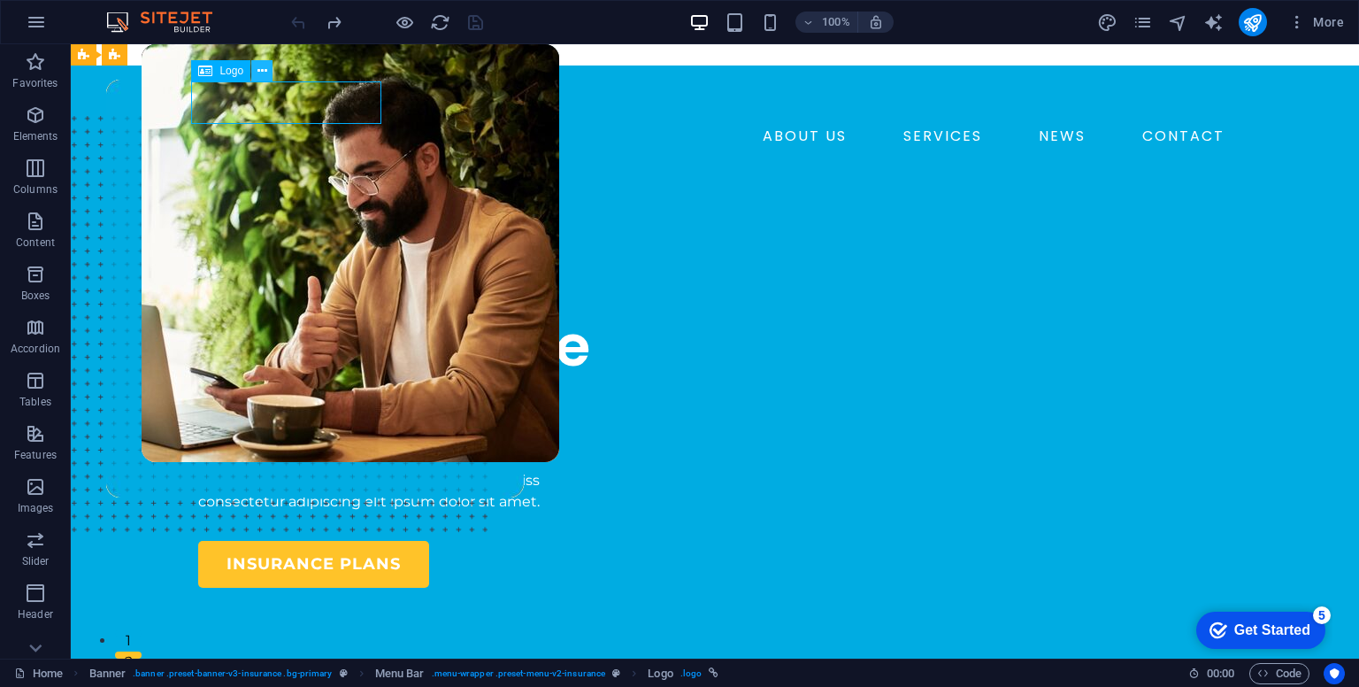
click at [268, 68] on button at bounding box center [261, 70] width 21 height 21
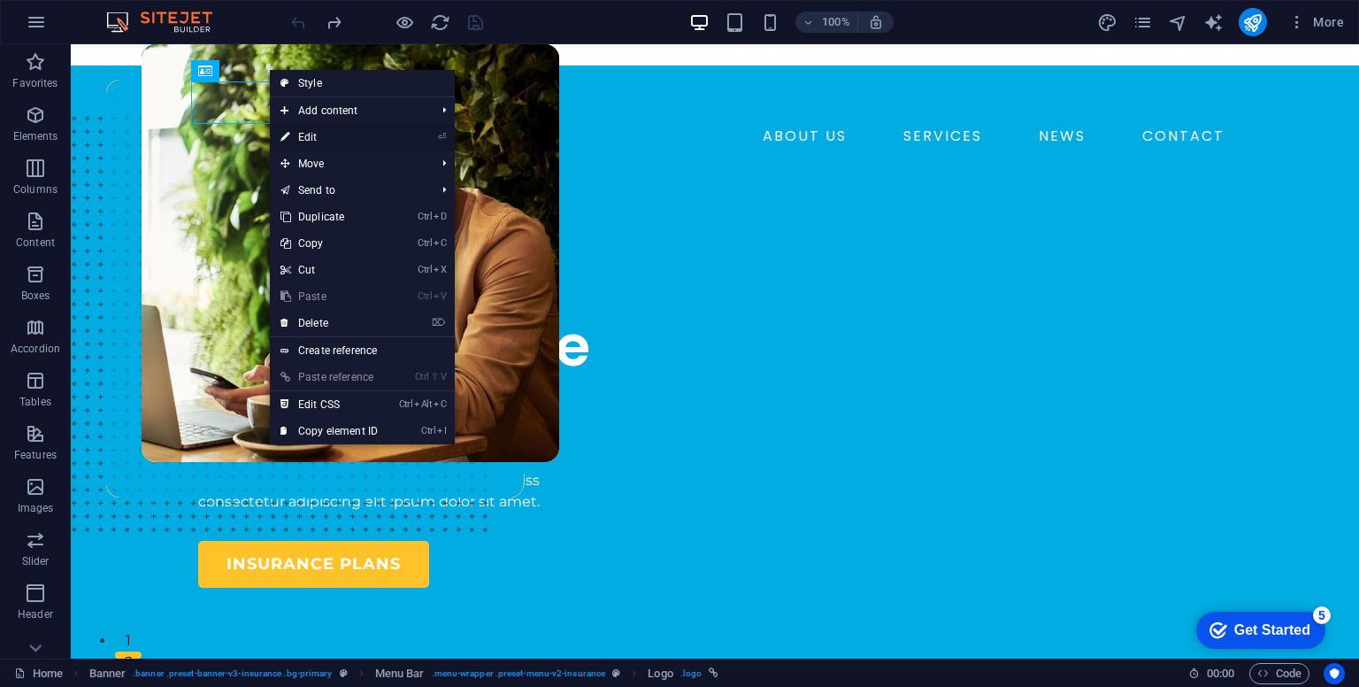
click at [324, 129] on link "⏎ Edit" at bounding box center [329, 137] width 119 height 27
select select "px"
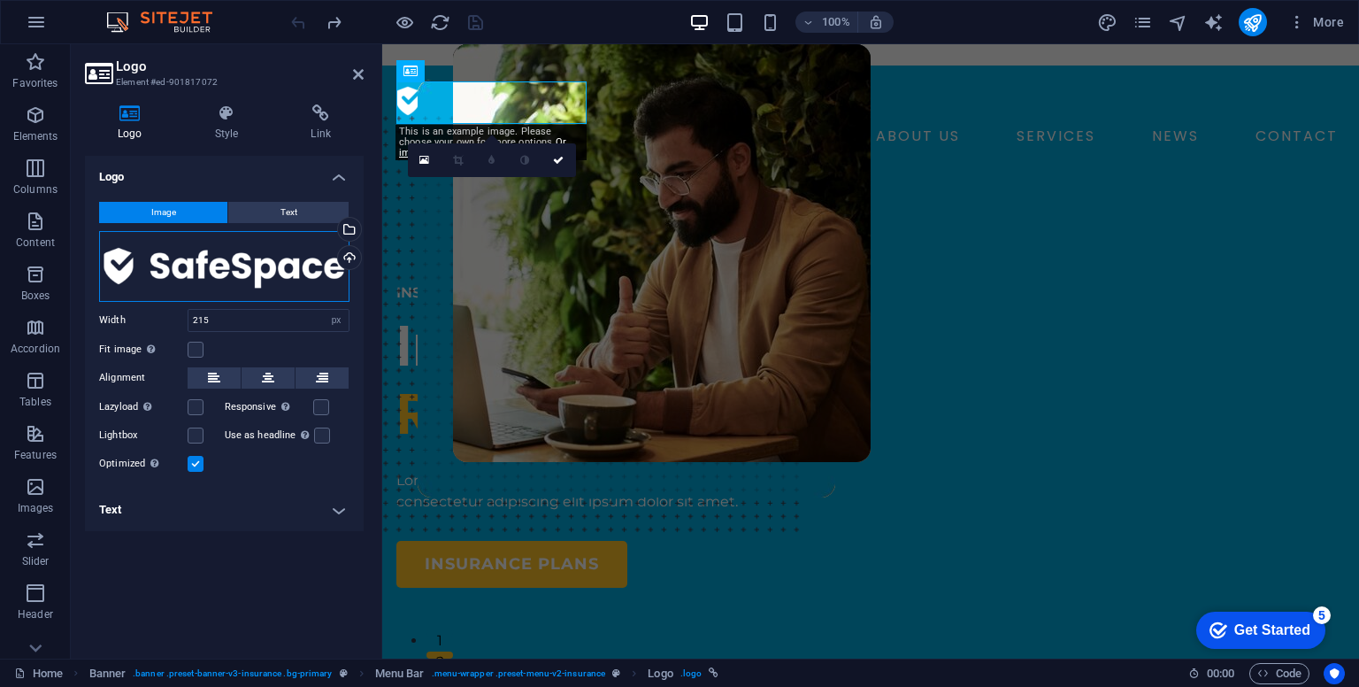
click at [301, 265] on div "Drag files here, click to choose files or select files from Files or our free s…" at bounding box center [224, 266] width 250 height 71
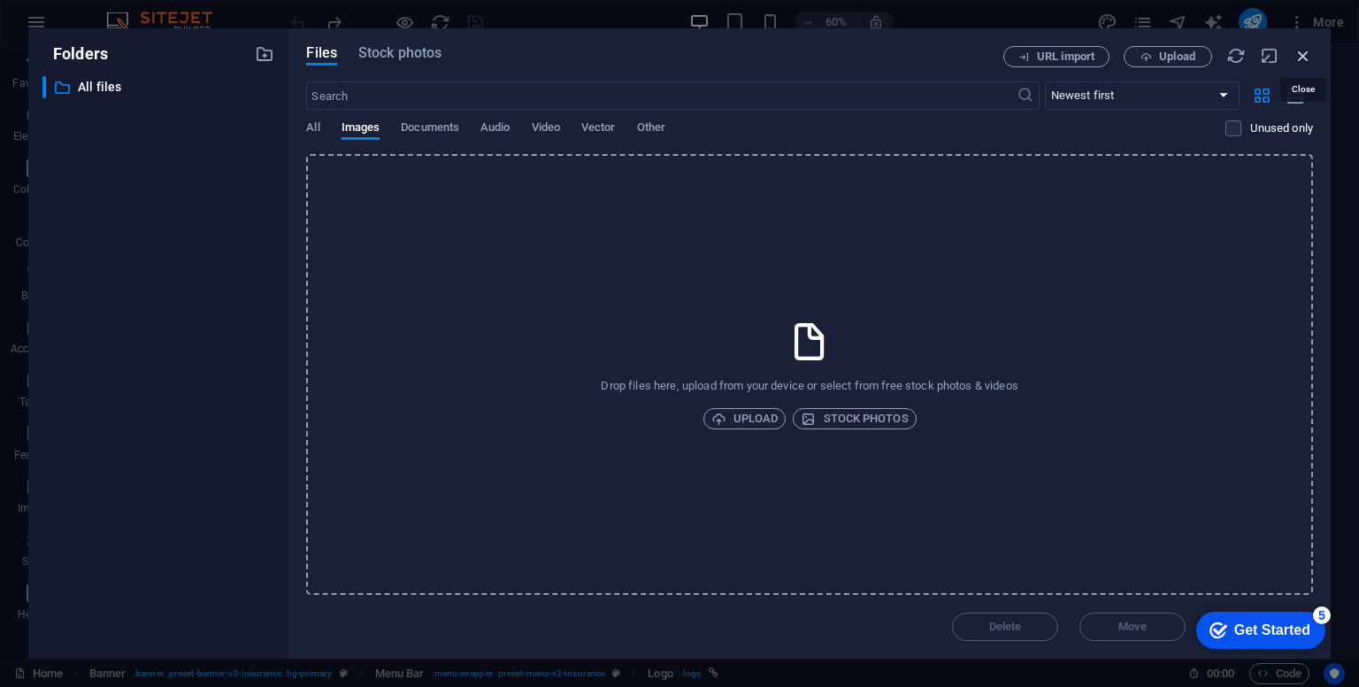
click at [1296, 58] on icon "button" at bounding box center [1303, 55] width 19 height 19
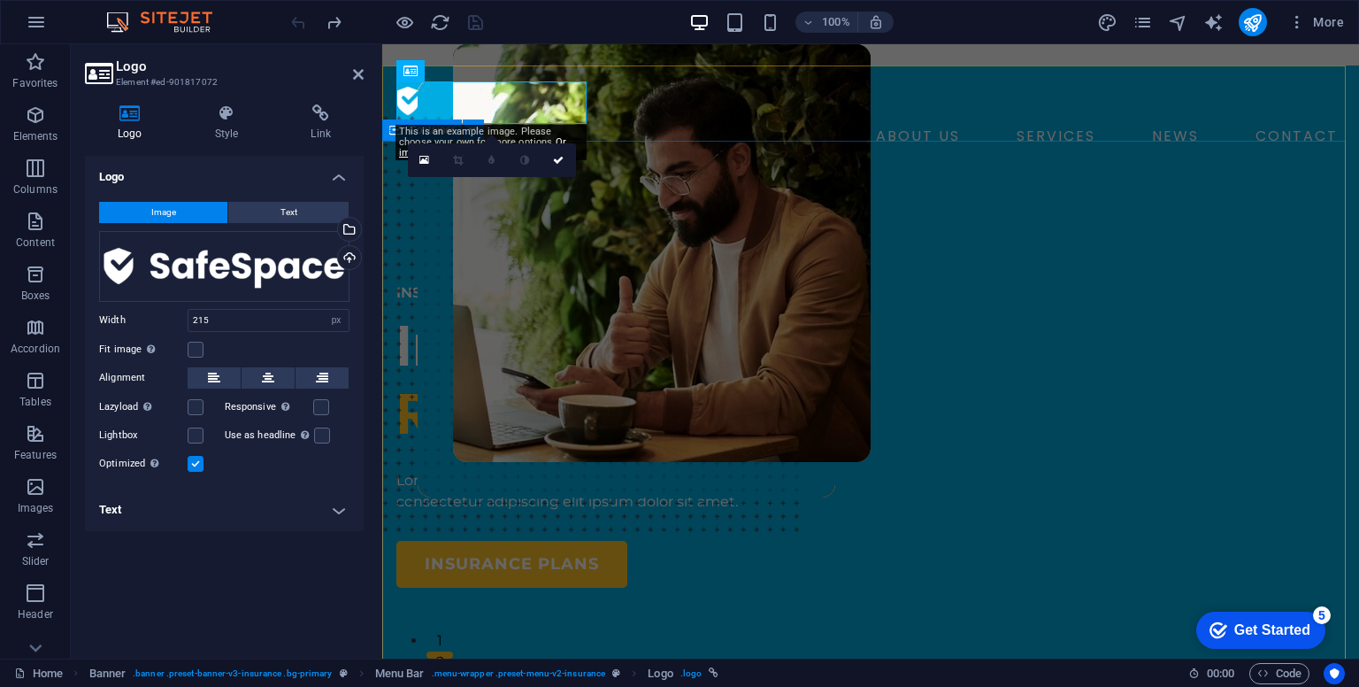
click at [653, 211] on div "INSURANCE COMPANY Insuring More Responsibly Lorem ipsum dolor sit amet, consect…" at bounding box center [870, 689] width 977 height 957
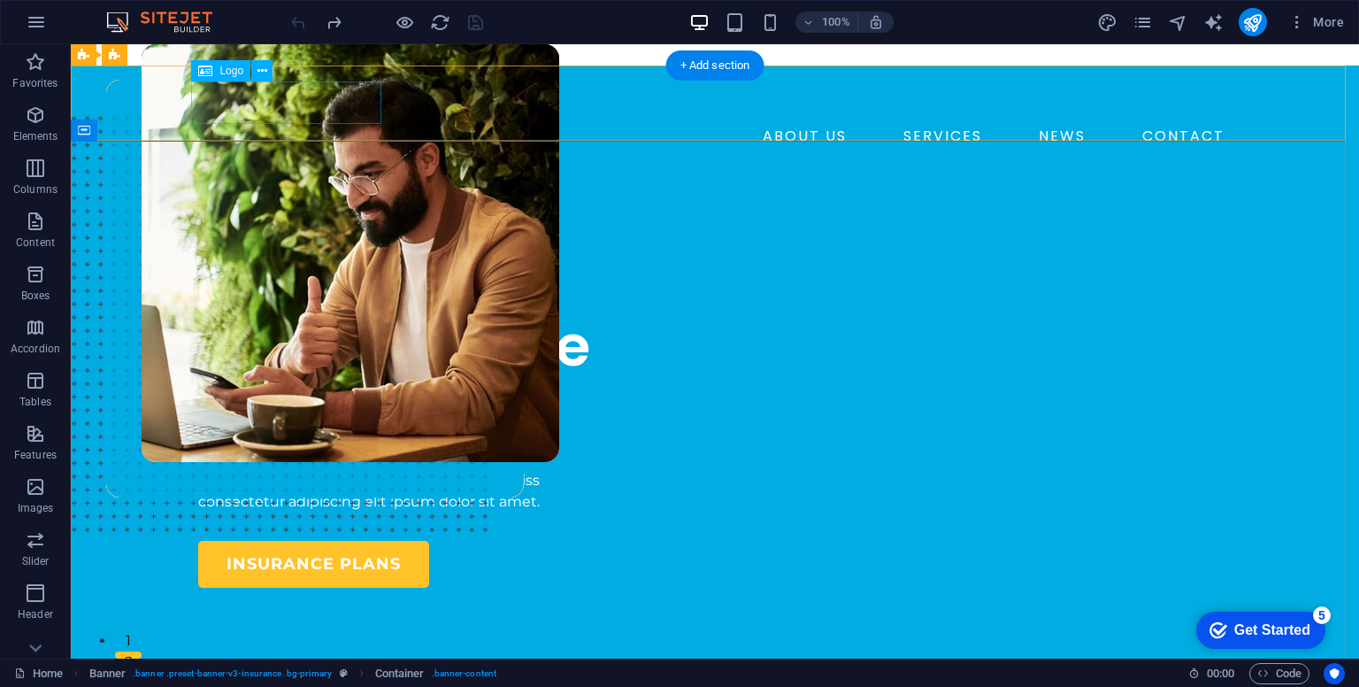
click at [311, 96] on div at bounding box center [715, 101] width 1034 height 42
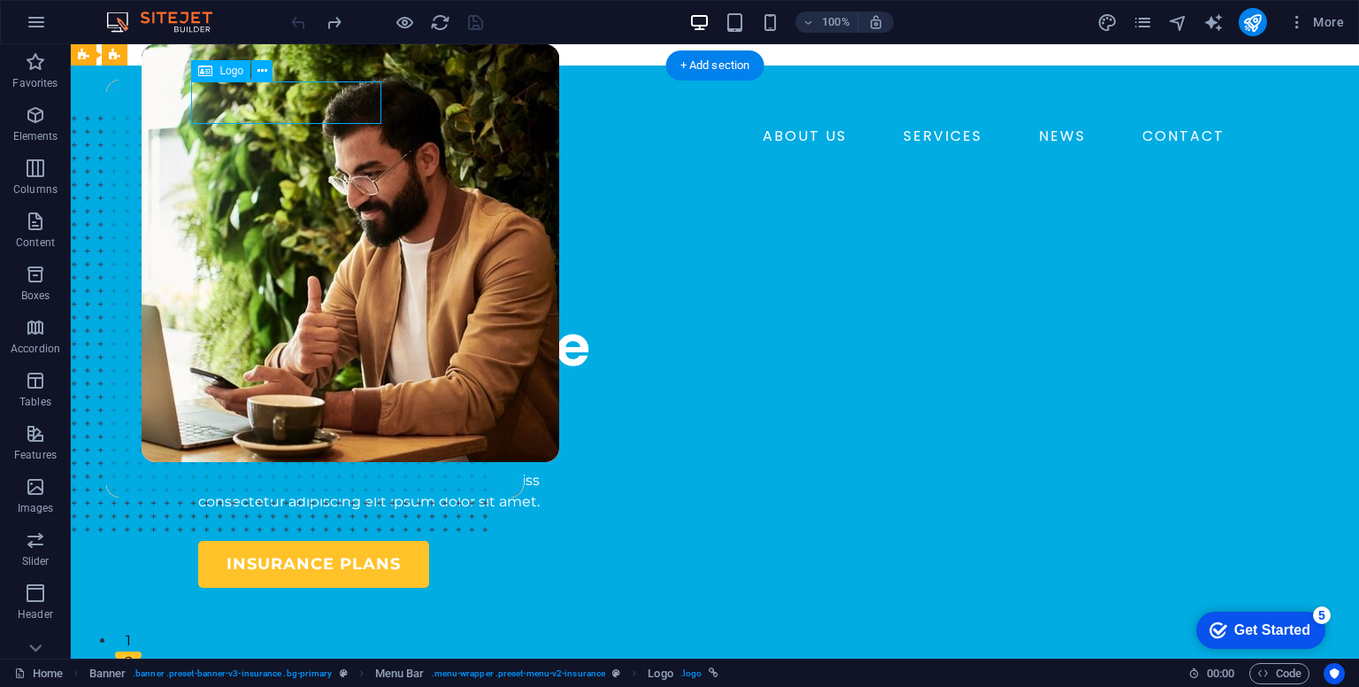
click at [302, 104] on div at bounding box center [715, 101] width 1034 height 42
select select "px"
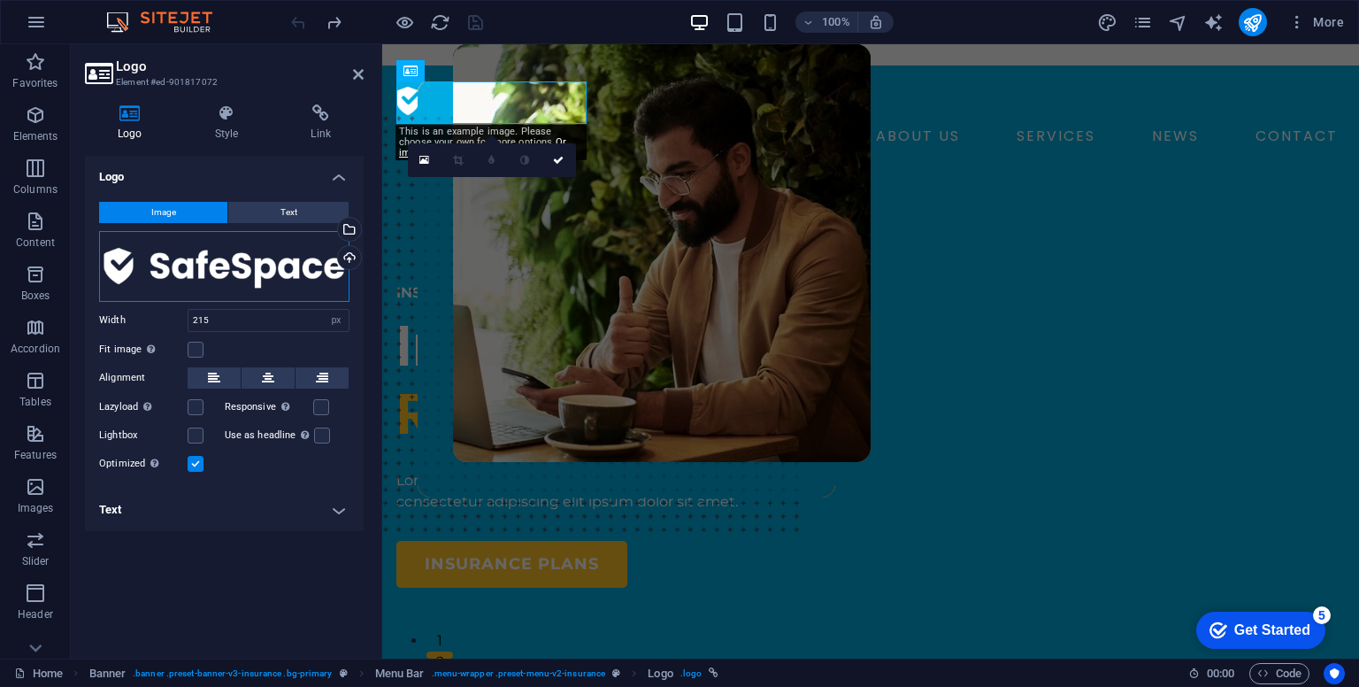
click at [311, 281] on div "Drag files here, click to choose files or select files from Files or our free s…" at bounding box center [224, 266] width 250 height 71
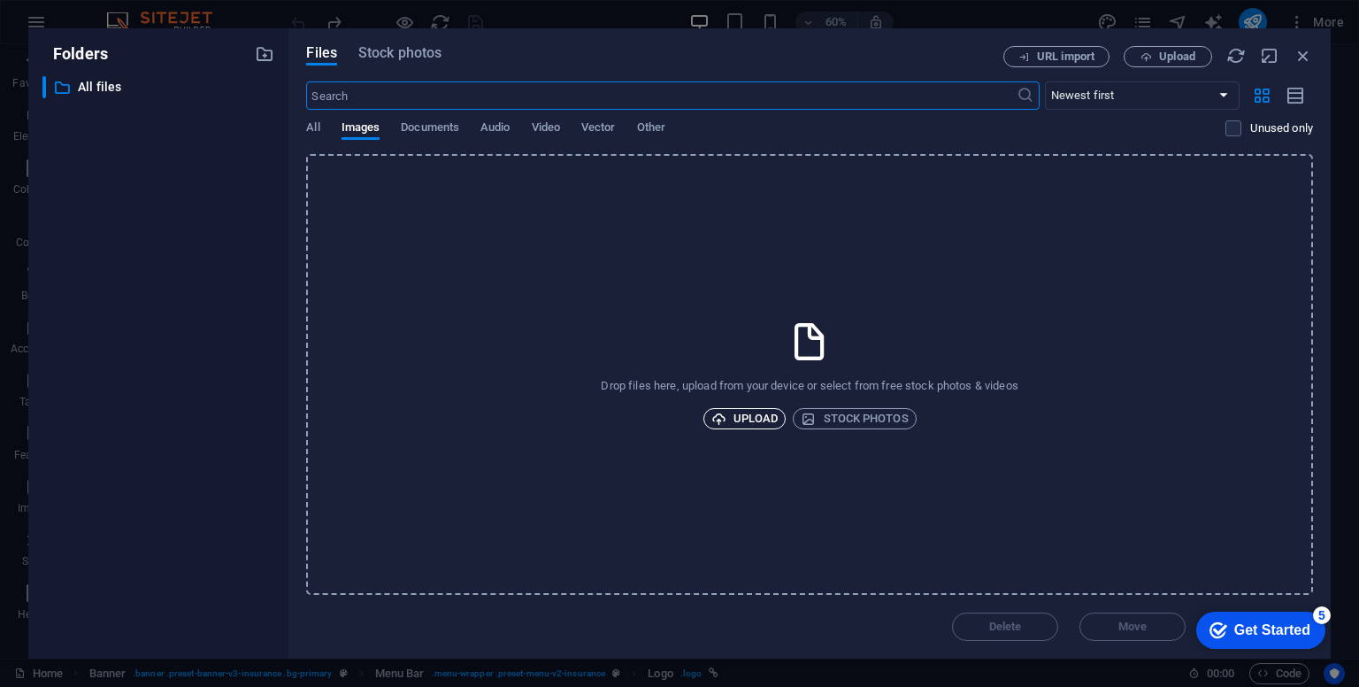
click at [743, 421] on span "Upload" at bounding box center [744, 418] width 67 height 21
click at [743, 416] on span "Upload" at bounding box center [744, 418] width 67 height 21
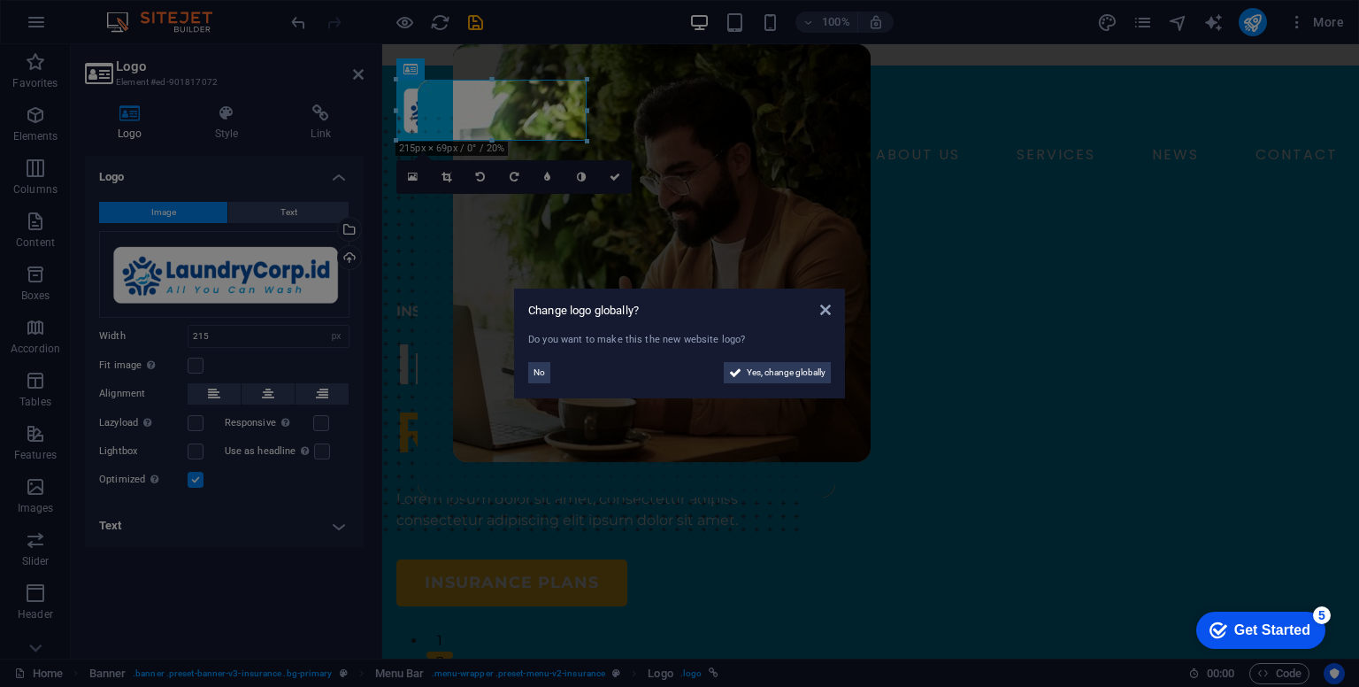
click at [288, 573] on aside "Change logo globally? Do you want to make this the new website logo? No Yes, ch…" at bounding box center [679, 343] width 1359 height 687
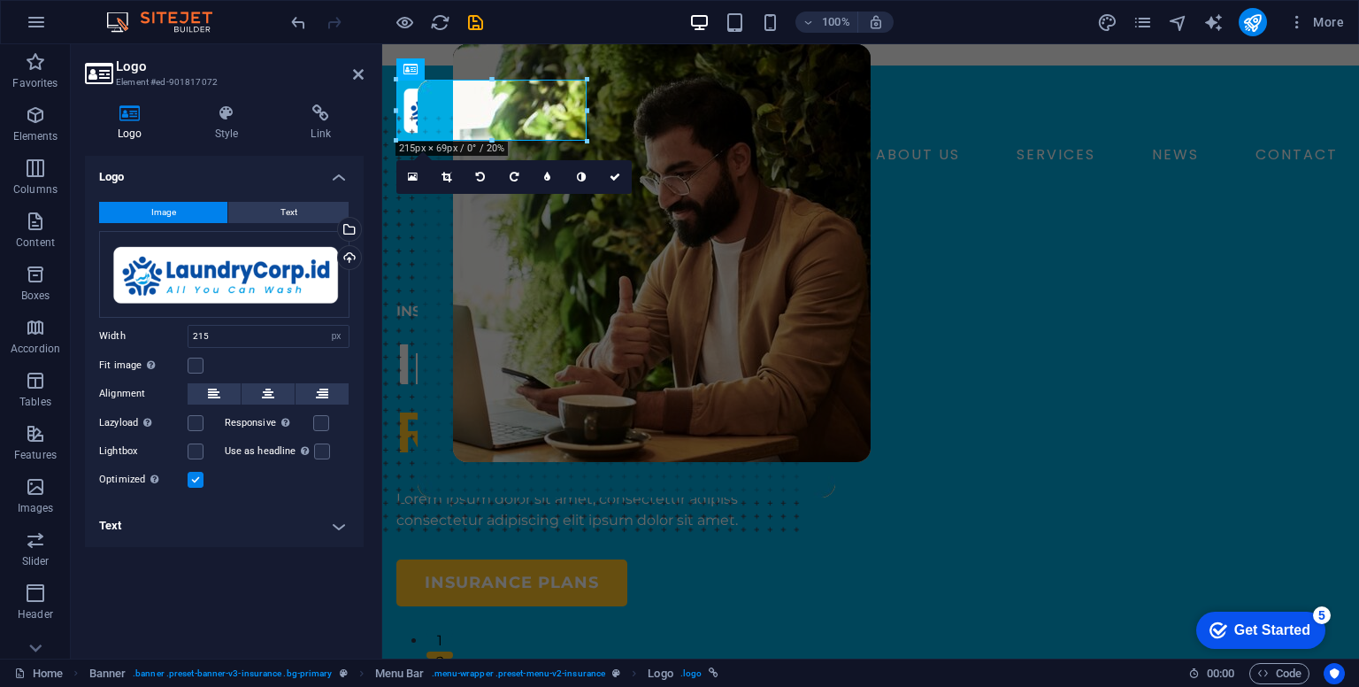
click at [276, 551] on div "Logo Image Text Drag files here, click to choose files or select files from Fil…" at bounding box center [224, 400] width 279 height 488
click at [467, 26] on icon "save" at bounding box center [475, 22] width 20 height 20
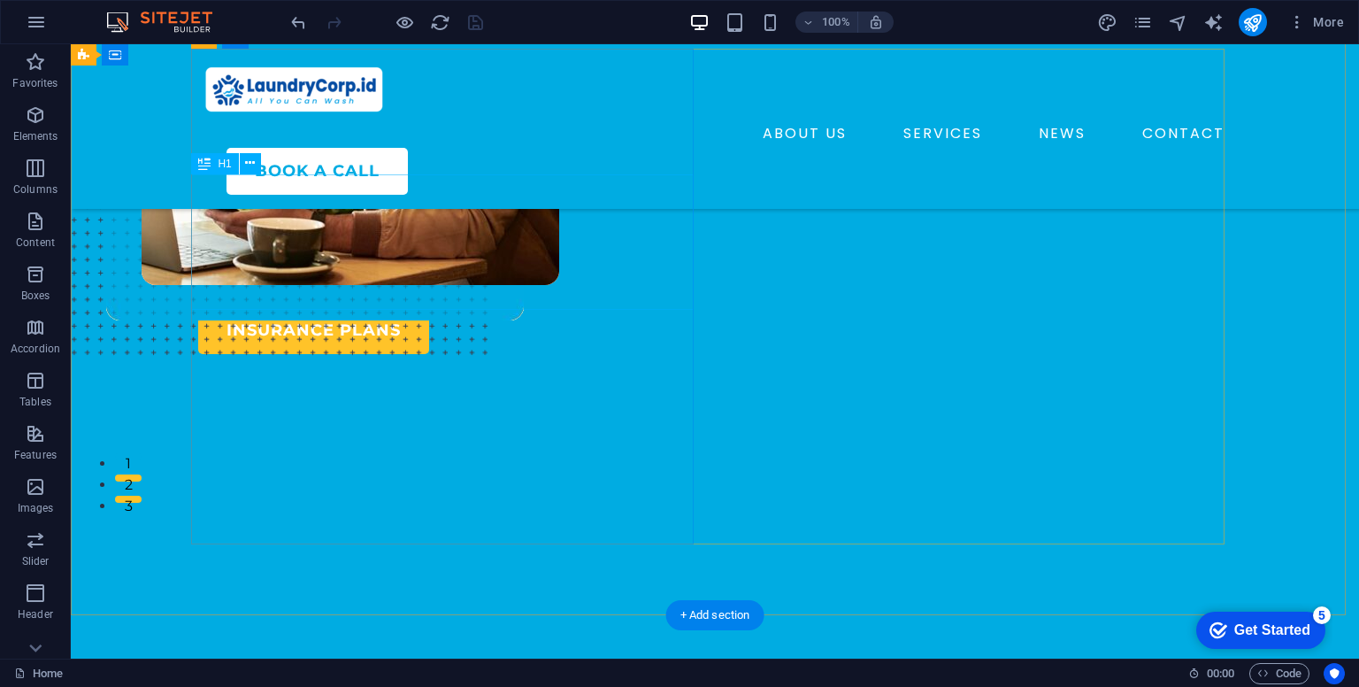
scroll to position [0, 0]
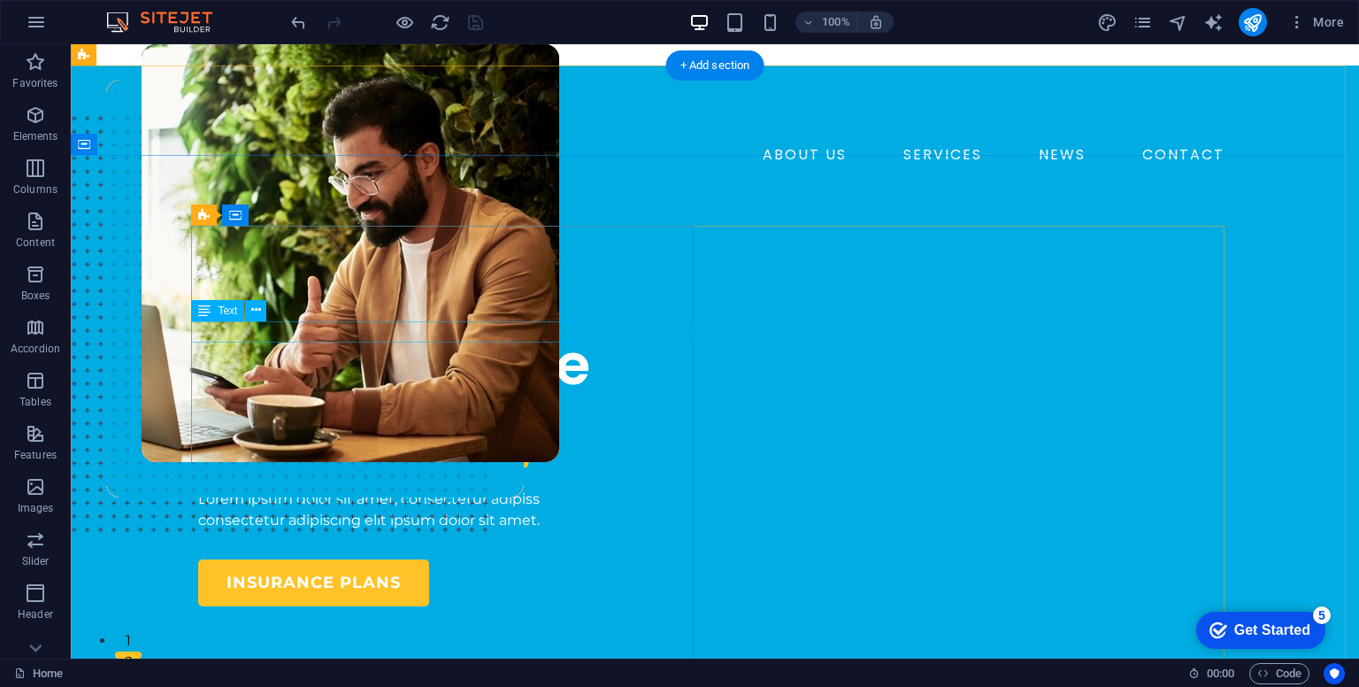
click at [311, 322] on div "INSURANCE COMPANY" at bounding box center [449, 311] width 503 height 21
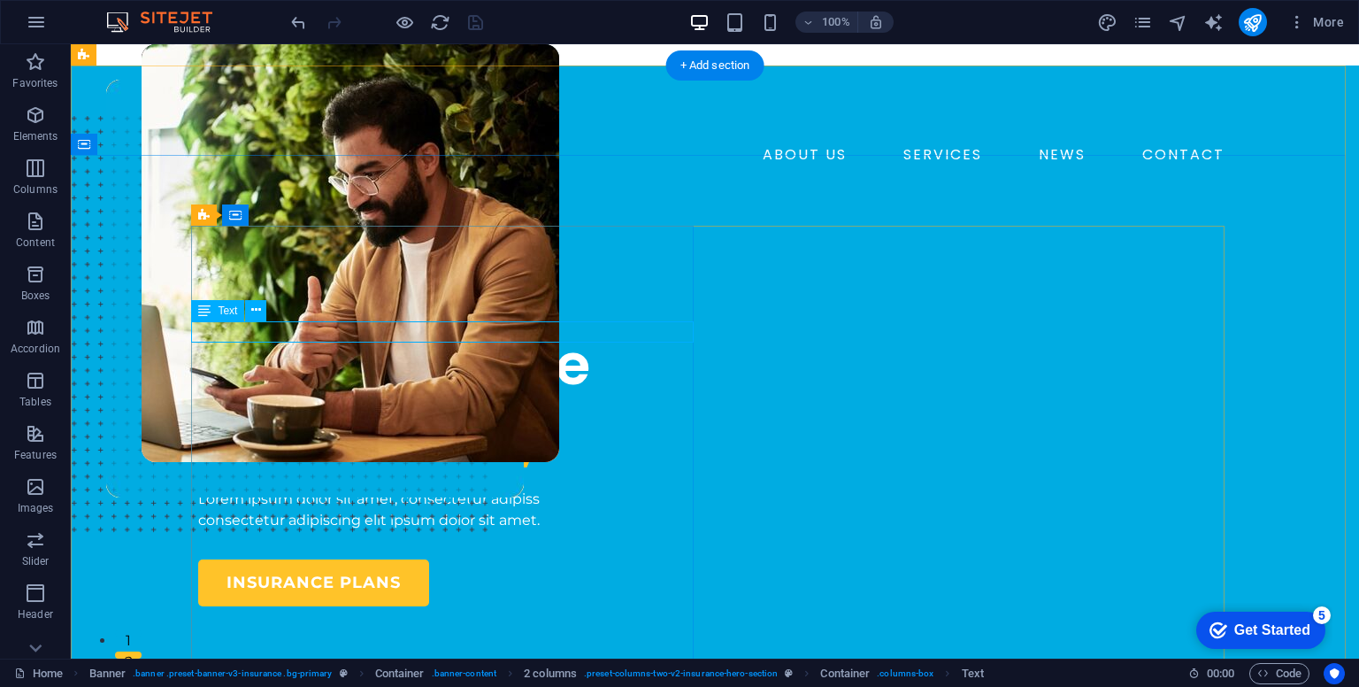
click at [254, 322] on div "INSURANCE COMPANY" at bounding box center [449, 311] width 503 height 21
click at [256, 319] on button at bounding box center [255, 310] width 21 height 21
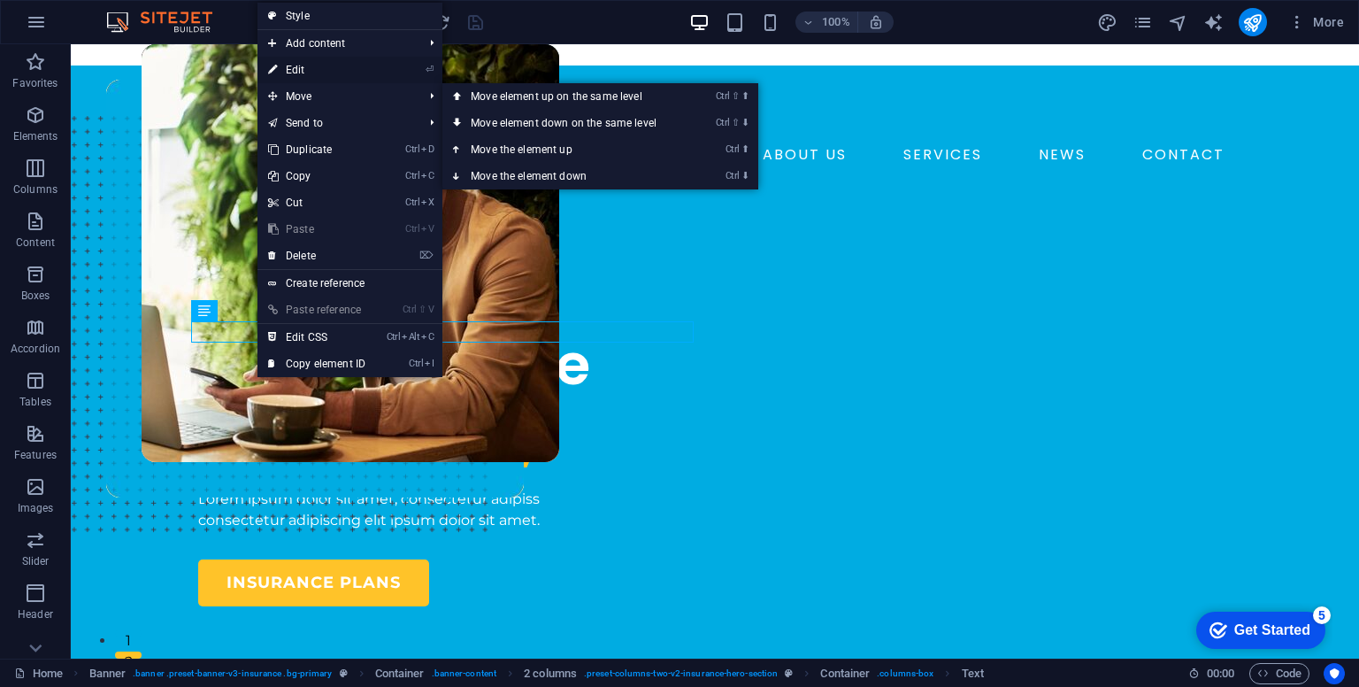
click at [316, 70] on link "⏎ Edit" at bounding box center [316, 70] width 119 height 27
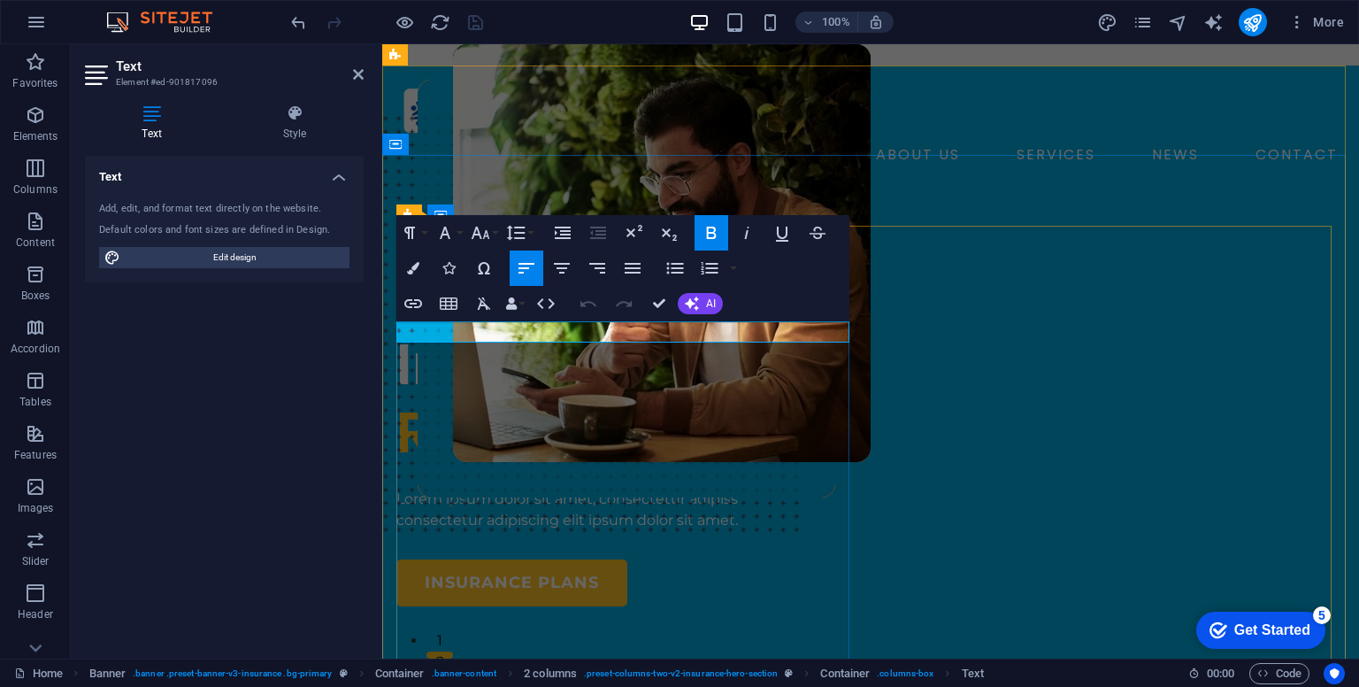
click at [457, 319] on strong "INSURANCE COMPANY" at bounding box center [479, 311] width 167 height 17
drag, startPoint x: 484, startPoint y: 334, endPoint x: 384, endPoint y: 330, distance: 100.1
click at [315, 373] on div "Text Add, edit, and format text directly on the website. Default colors and fon…" at bounding box center [224, 400] width 279 height 488
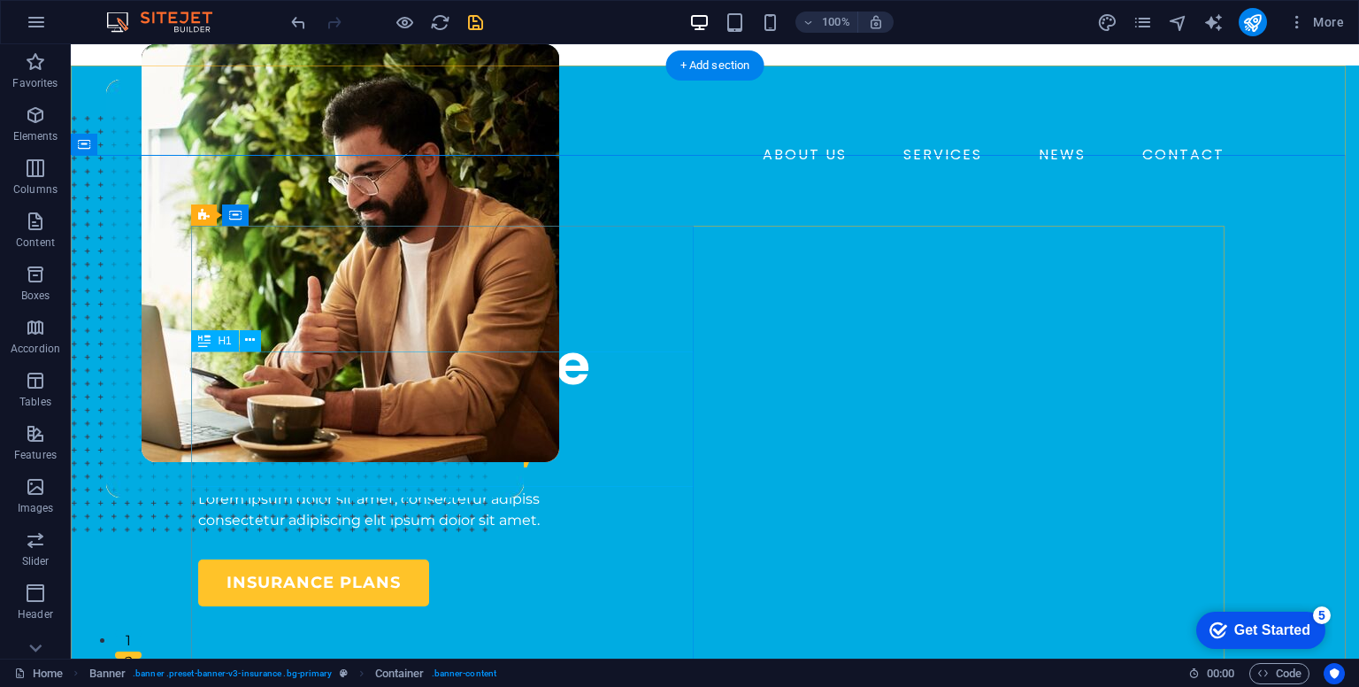
click at [419, 401] on div "Insuring More Responsibly" at bounding box center [449, 399] width 503 height 136
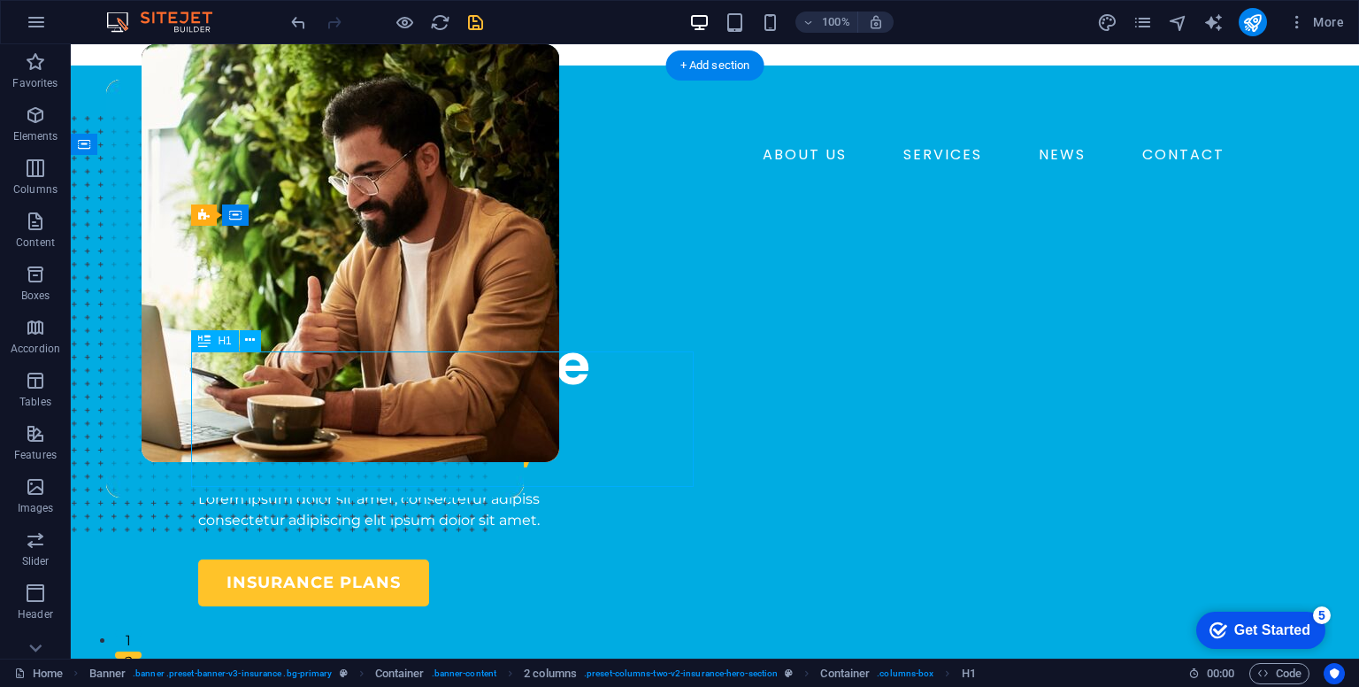
click at [491, 401] on div "Insuring More Responsibly" at bounding box center [449, 399] width 503 height 136
click at [499, 398] on div "Insuring More Responsibly" at bounding box center [449, 399] width 503 height 136
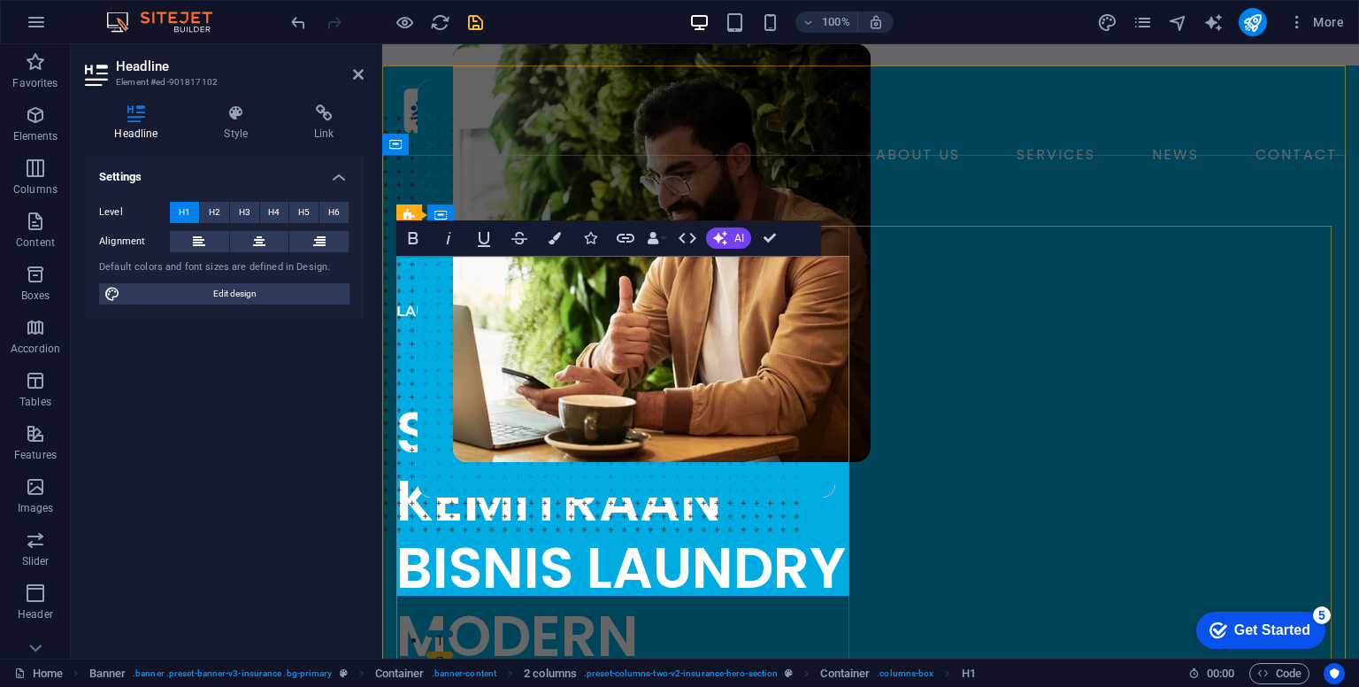
click at [410, 393] on span "SOLUSI PRAKTIS KEMITRAAN BISNIS LAUNDRY MODERN" at bounding box center [621, 534] width 450 height 282
click at [429, 331] on h1 "SOLUSI PRAKTIS KEMITRAAN BISNIS LAUNDRY MODERN" at bounding box center [626, 501] width 460 height 340
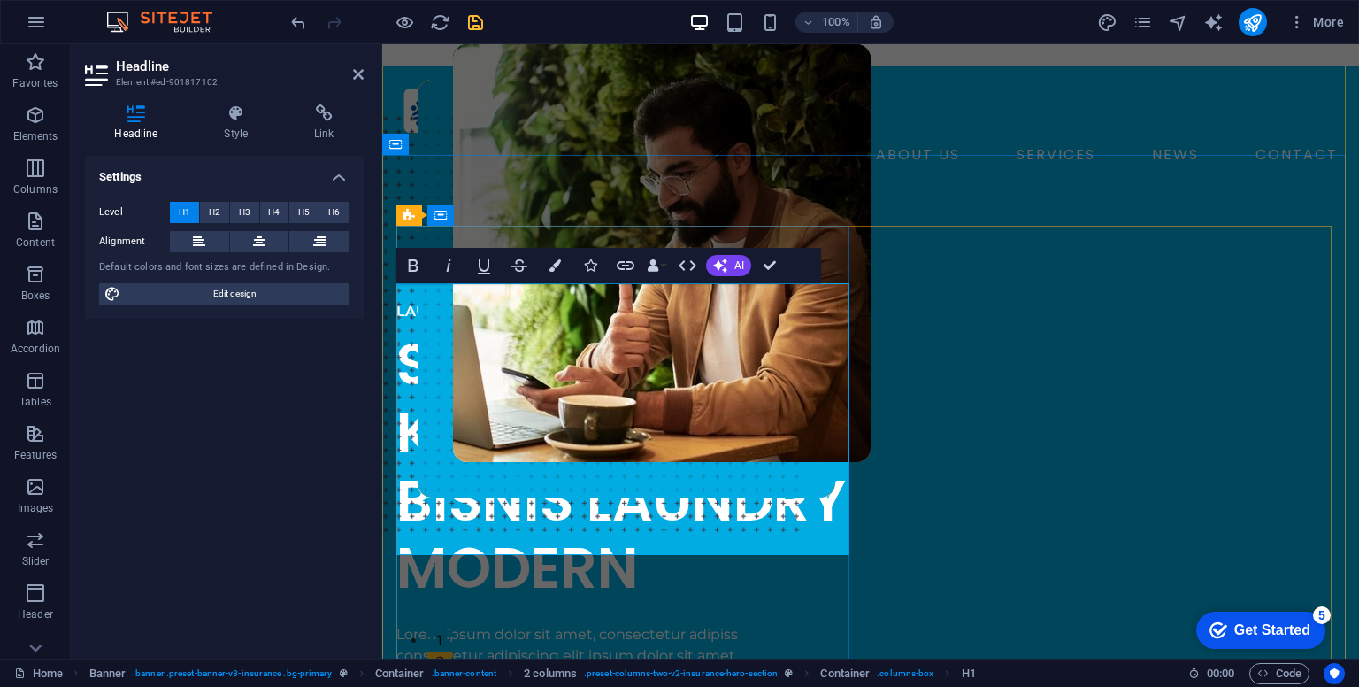
click at [598, 362] on span "SOLUSI PRAKTIS KEMITRAAN BISNIS LAUNDRY MODERN" at bounding box center [621, 466] width 450 height 282
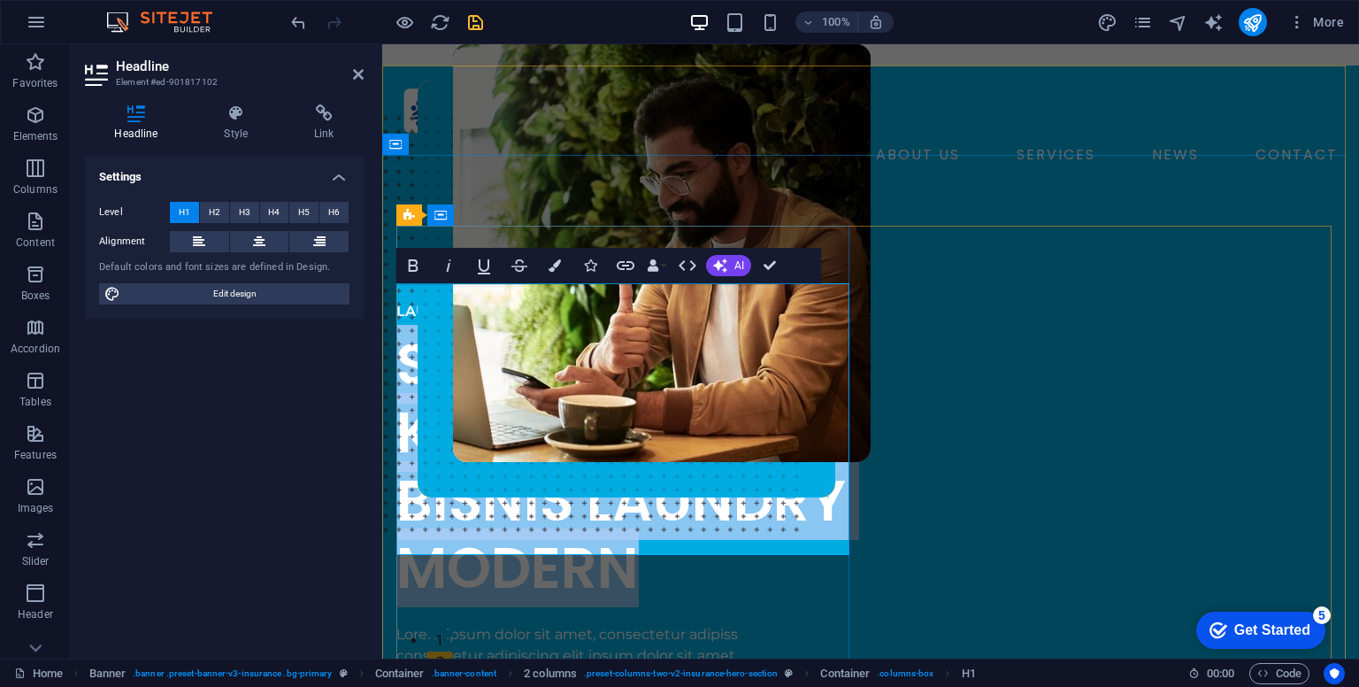
click at [581, 330] on span "SOLUSI PRAKTIS KEMITRAAN BISNIS LAUNDRY MODERN" at bounding box center [621, 466] width 450 height 282
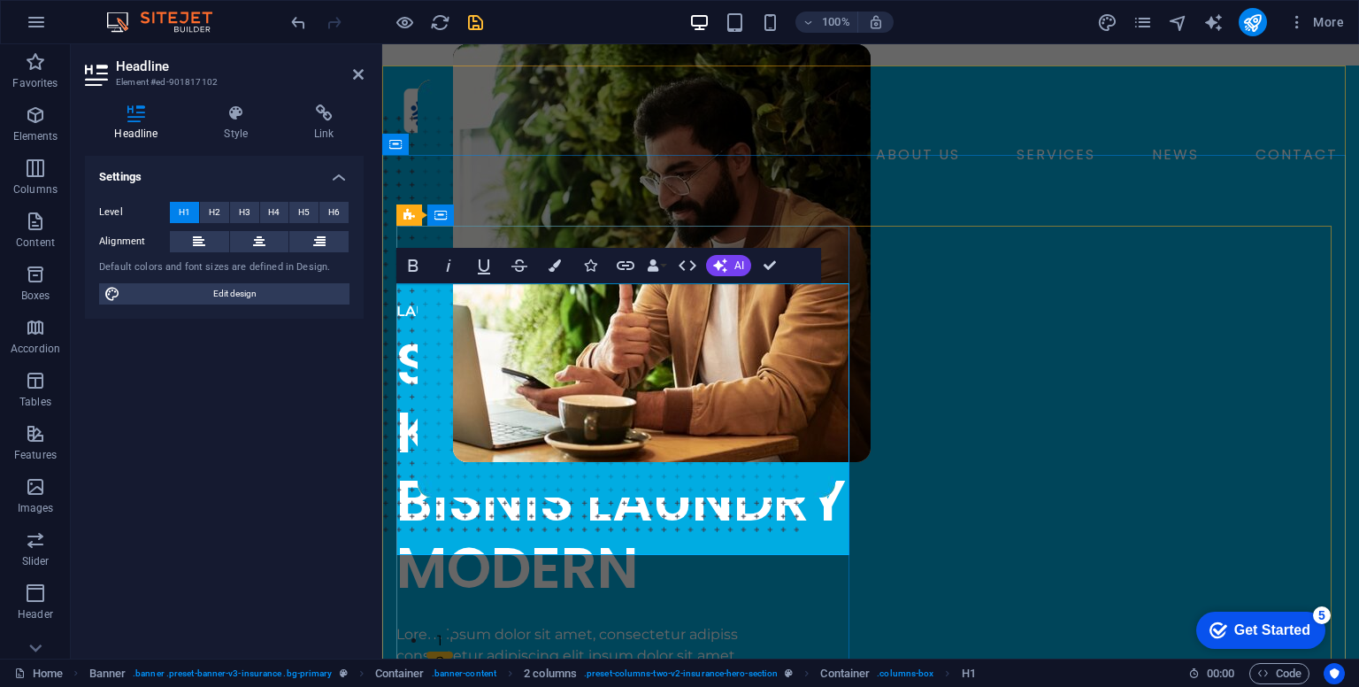
drag, startPoint x: 439, startPoint y: 321, endPoint x: 591, endPoint y: 334, distance: 152.7
click at [591, 334] on span "SOLUSI PRAKTIS KEMITRAAN BISNIS LAUNDRY MODERN" at bounding box center [621, 466] width 450 height 282
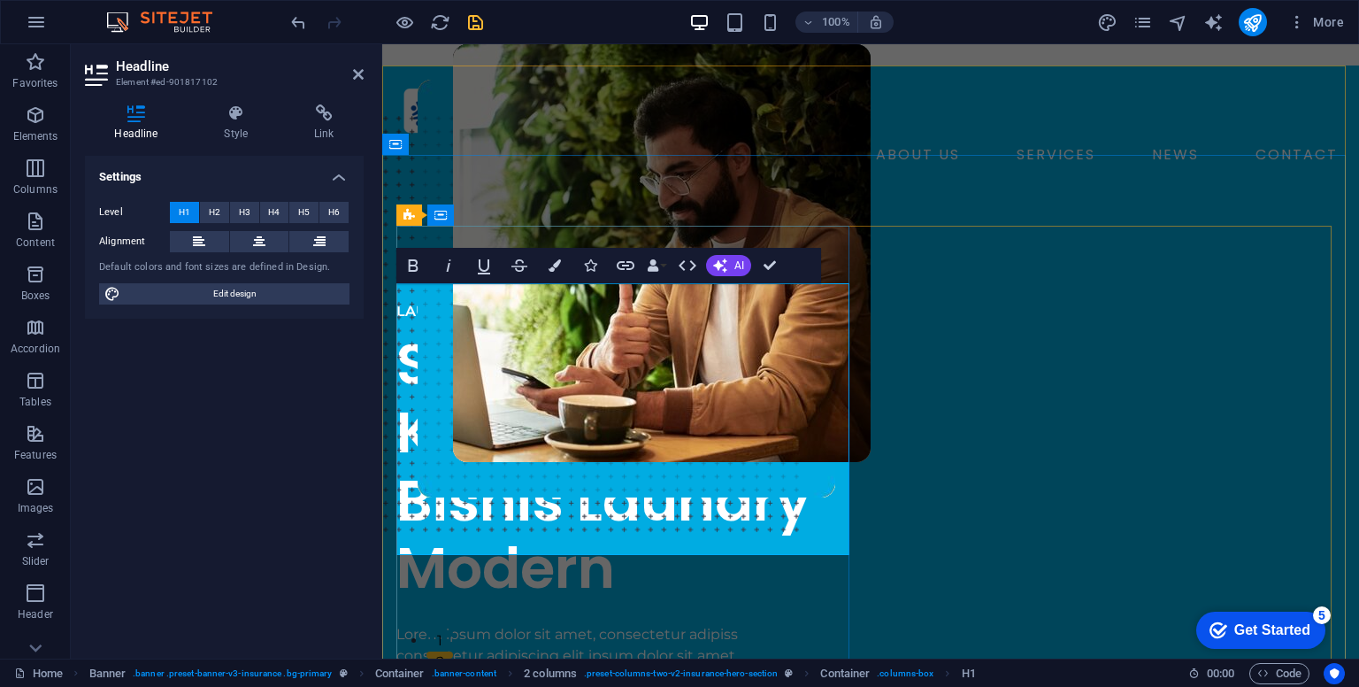
click at [532, 325] on span "Soluai Praktis Kemitraan Bisnis Laundry Modern" at bounding box center [603, 466] width 414 height 282
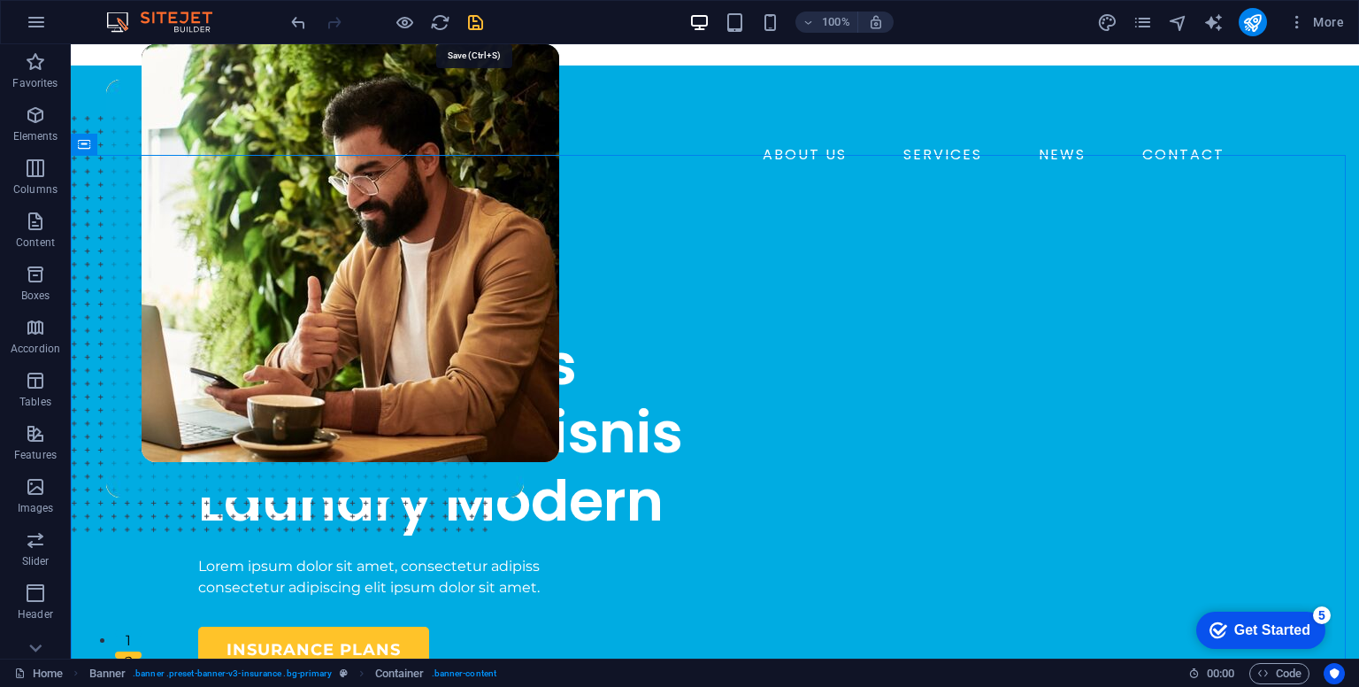
click at [477, 26] on icon "save" at bounding box center [475, 22] width 20 height 20
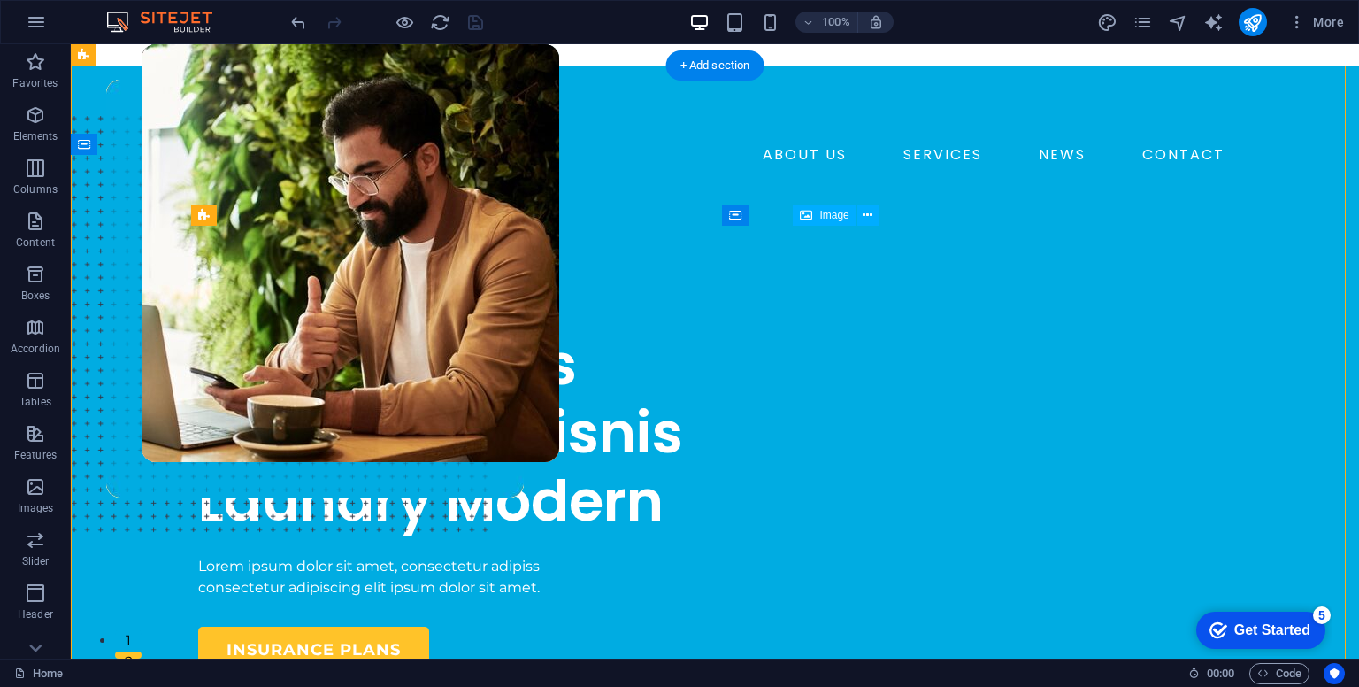
click at [559, 316] on figure at bounding box center [351, 315] width 418 height 543
